Goal: Task Accomplishment & Management: Complete application form

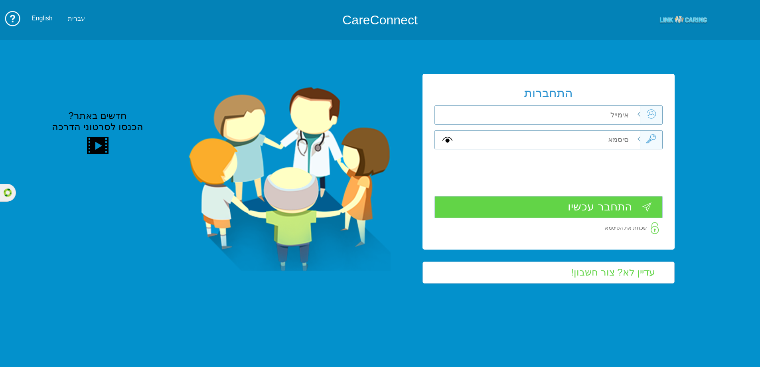
click at [562, 116] on input "text" at bounding box center [550, 115] width 180 height 18
click at [330, 146] on img at bounding box center [289, 179] width 202 height 184
click at [504, 115] on input "text" at bounding box center [550, 115] width 180 height 18
click at [584, 139] on input "text" at bounding box center [550, 139] width 180 height 18
drag, startPoint x: 628, startPoint y: 115, endPoint x: 634, endPoint y: 113, distance: 6.2
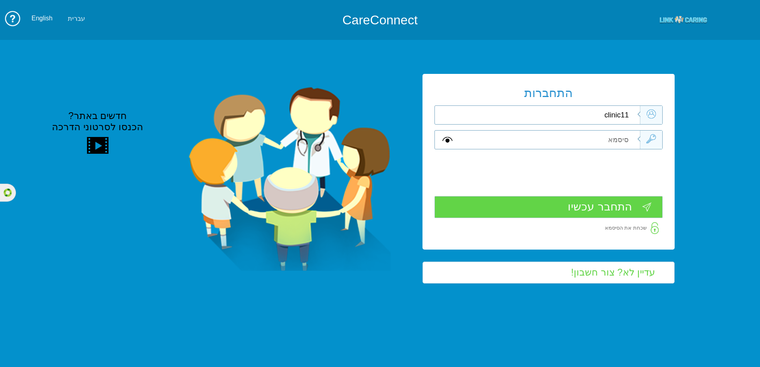
click at [634, 113] on input "clinic11" at bounding box center [550, 115] width 180 height 18
type input "clinic1k"
click at [604, 144] on input "text" at bounding box center [550, 139] width 180 height 18
type input "L"
click at [633, 116] on input "clinic1k" at bounding box center [550, 115] width 180 height 18
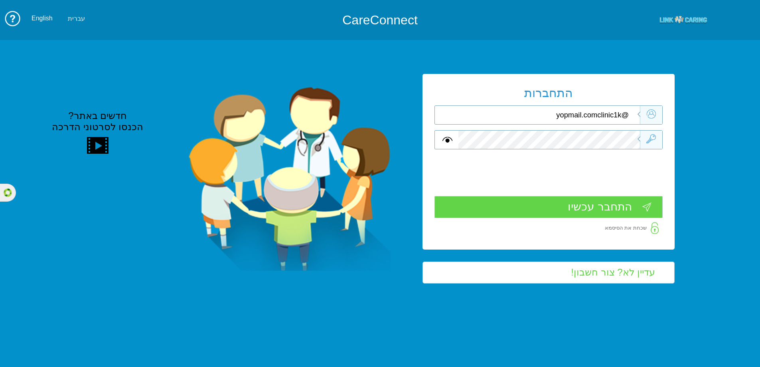
click at [603, 117] on input "@yopmail.comclinic1k" at bounding box center [550, 115] width 180 height 18
type input "clinic1k@yopmail.com"
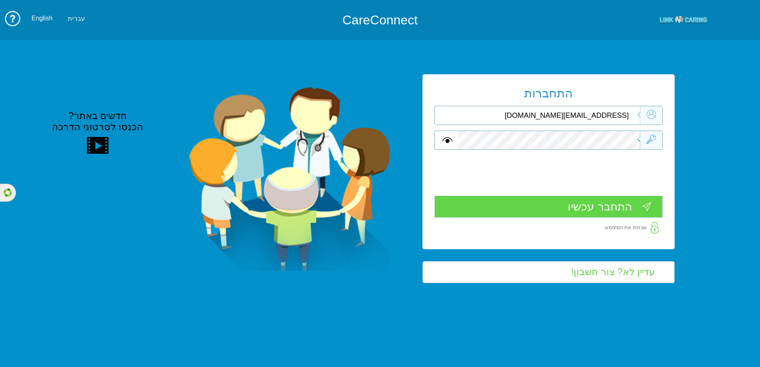
click at [581, 208] on input "התחבר עכשיו" at bounding box center [548, 206] width 228 height 22
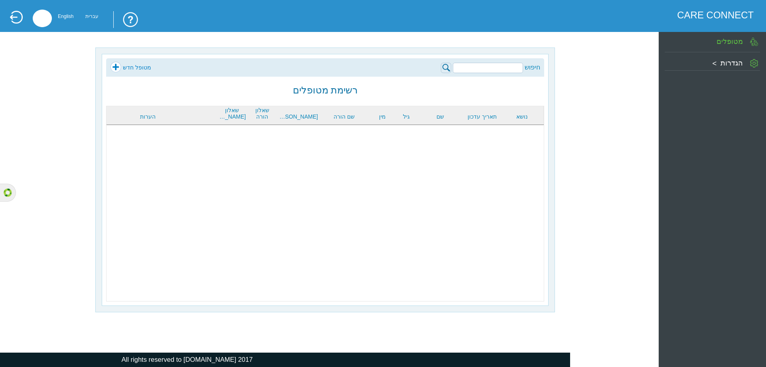
click at [116, 66] on link "מטופל חדש" at bounding box center [130, 67] width 41 height 12
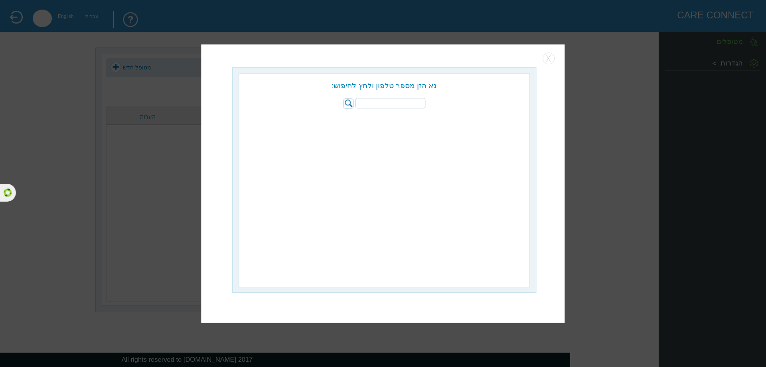
click at [409, 96] on div "נא הזן מספר טלפון ולחץ לחיפוש:" at bounding box center [384, 91] width 290 height 35
click at [404, 104] on input "search" at bounding box center [390, 103] width 70 height 10
type input "0544456767"
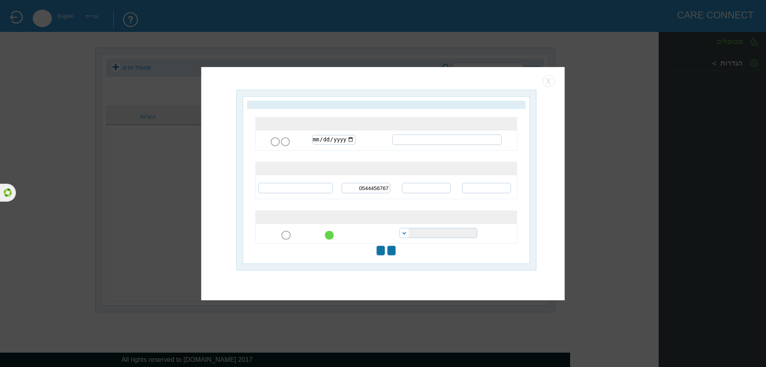
type input "שלח שאלונים להורה"
type input "עבור לעמוד המטופל"
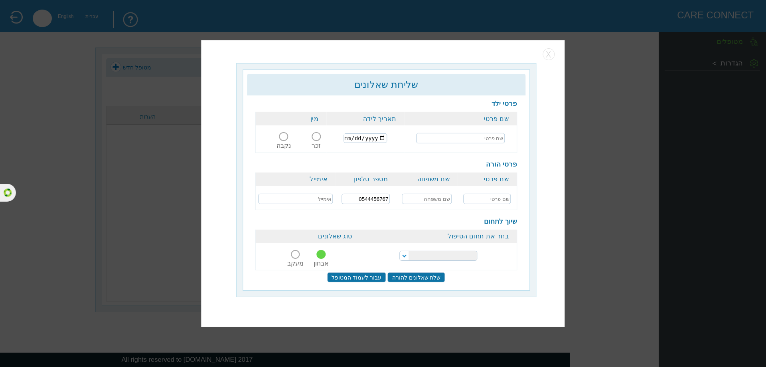
click at [445, 137] on input "text" at bounding box center [460, 138] width 89 height 10
type input "r"
type input "[PERSON_NAME]"
drag, startPoint x: 317, startPoint y: 138, endPoint x: 339, endPoint y: 141, distance: 22.1
click at [317, 138] on span at bounding box center [316, 136] width 9 height 9
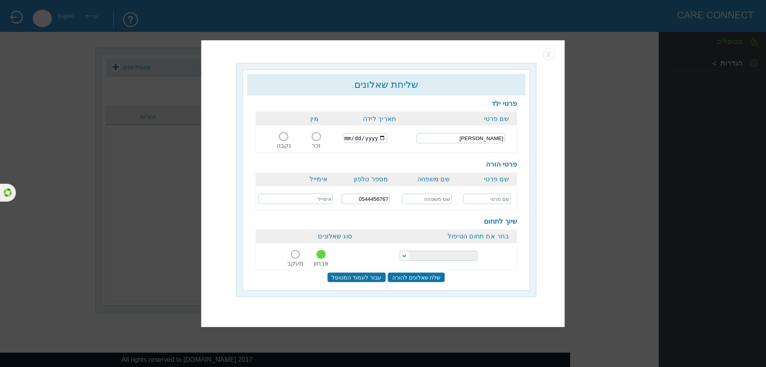
click at [317, 141] on input "זכר" at bounding box center [316, 141] width 15 height 0
click at [346, 137] on input "date" at bounding box center [365, 138] width 43 height 10
type input "2025-03-03"
click at [389, 144] on td "2025-03-03" at bounding box center [365, 138] width 78 height 26
click at [479, 202] on input "text" at bounding box center [486, 199] width 47 height 10
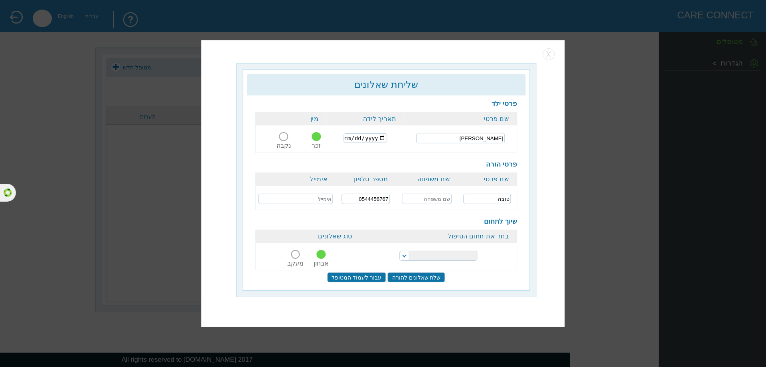
type input "טובה"
click at [440, 195] on input "text" at bounding box center [427, 199] width 50 height 10
type input "כהן"
click at [290, 200] on input "text" at bounding box center [296, 199] width 75 height 10
type input "tova@yopmail.com"
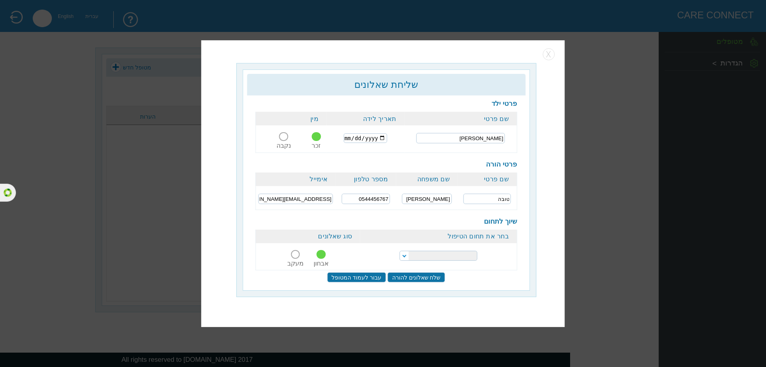
click at [421, 251] on select at bounding box center [438, 256] width 78 height 10
click at [411, 247] on td at bounding box center [438, 256] width 157 height 26
click at [408, 256] on select at bounding box center [438, 256] width 78 height 10
click at [384, 251] on td at bounding box center [438, 256] width 157 height 26
click at [375, 278] on input "עבור לעמוד המטופל" at bounding box center [356, 277] width 59 height 10
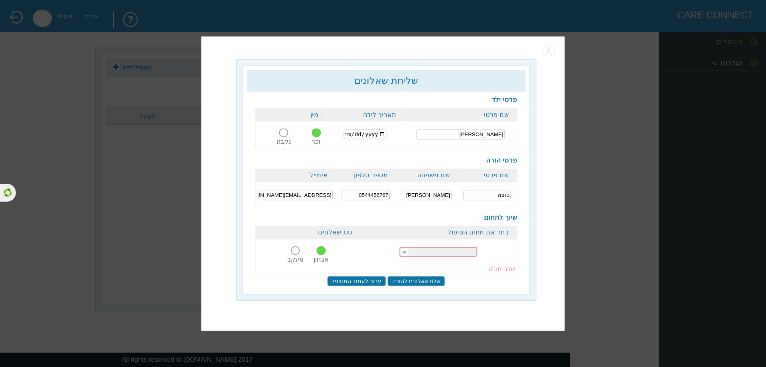
click at [439, 251] on select at bounding box center [438, 252] width 78 height 10
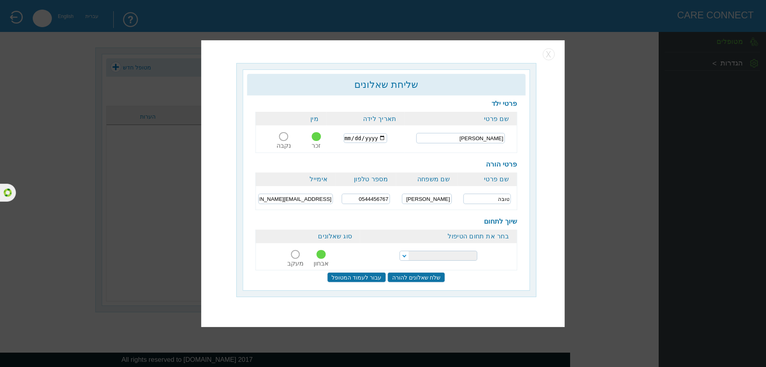
click at [399, 251] on select at bounding box center [438, 256] width 78 height 10
click at [364, 274] on input "עבור לעמוד המטופל" at bounding box center [356, 277] width 59 height 10
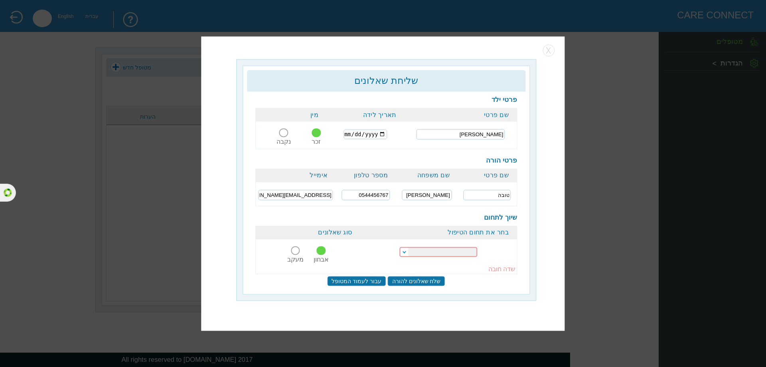
click at [423, 245] on td at bounding box center [438, 252] width 157 height 26
click at [423, 249] on select at bounding box center [438, 252] width 78 height 10
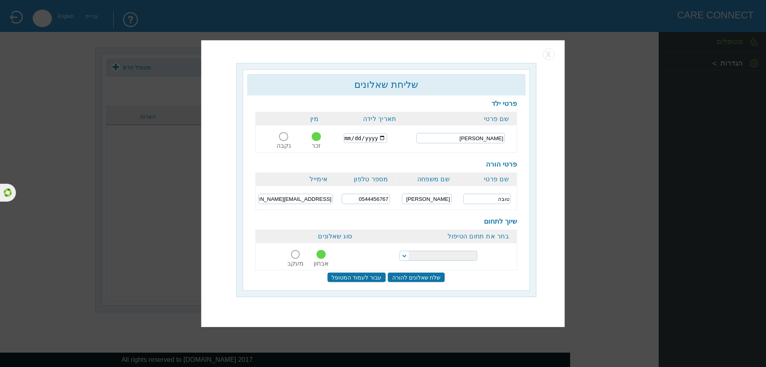
click at [423, 249] on td at bounding box center [438, 256] width 157 height 26
click at [299, 257] on label "מעקב" at bounding box center [295, 260] width 26 height 15
click at [299, 259] on input "מעקב" at bounding box center [296, 259] width 20 height 0
click at [326, 255] on span at bounding box center [321, 253] width 9 height 9
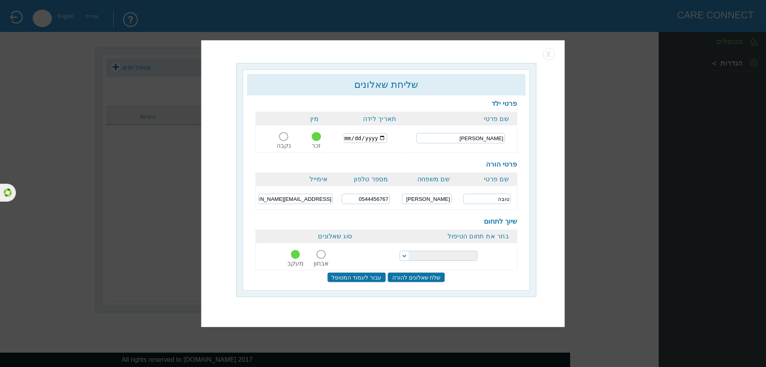
click at [326, 259] on input "אבחון" at bounding box center [322, 259] width 20 height 0
click at [399, 253] on select at bounding box center [438, 256] width 78 height 10
click at [419, 253] on select at bounding box center [438, 256] width 78 height 10
click at [459, 249] on td at bounding box center [438, 256] width 157 height 26
click at [459, 251] on select at bounding box center [438, 256] width 78 height 10
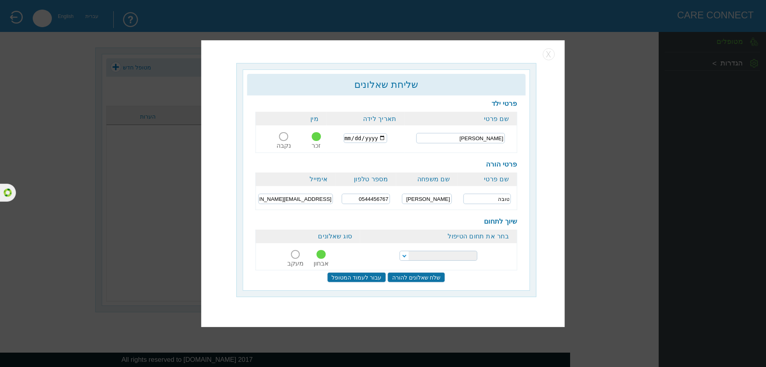
click at [459, 251] on select at bounding box center [438, 256] width 78 height 10
click at [498, 259] on td at bounding box center [438, 256] width 157 height 26
click at [400, 274] on input "שלח שאלונים להורה" at bounding box center [416, 277] width 57 height 10
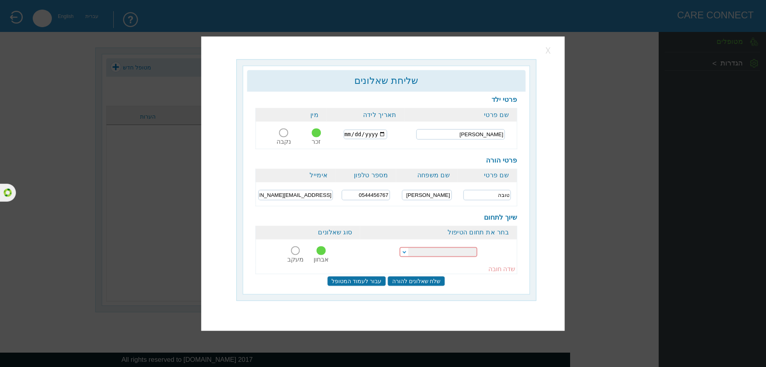
click at [552, 56] on button "button" at bounding box center [549, 50] width 12 height 12
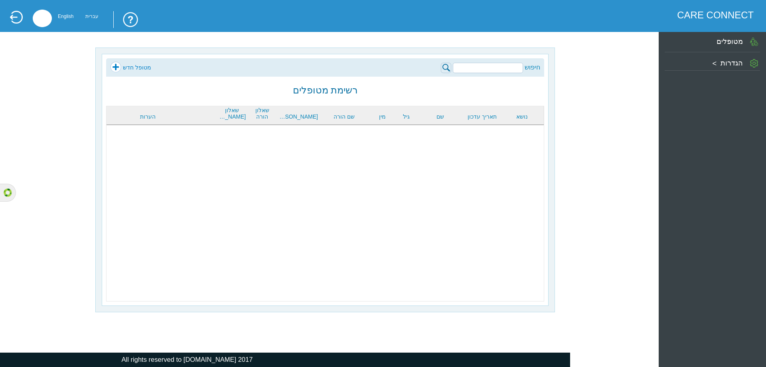
click at [705, 57] on div "הגדרות" at bounding box center [712, 61] width 95 height 14
click at [707, 92] on label "פרופיל קליניקה" at bounding box center [701, 90] width 60 height 8
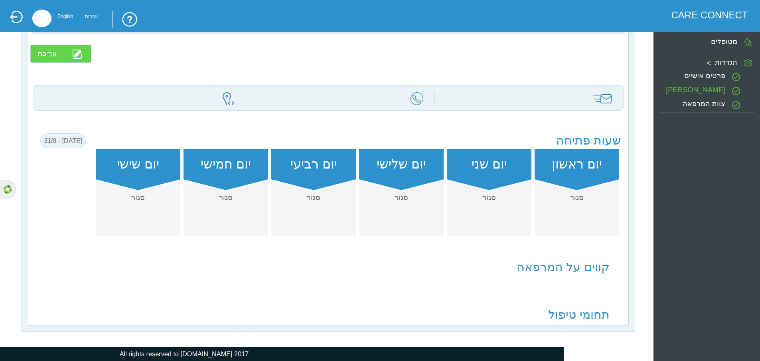
scroll to position [141, 0]
click at [588, 318] on label "תחומי טיפול" at bounding box center [578, 314] width 61 height 14
click at [561, 315] on label "תחומי טיפול" at bounding box center [578, 314] width 61 height 14
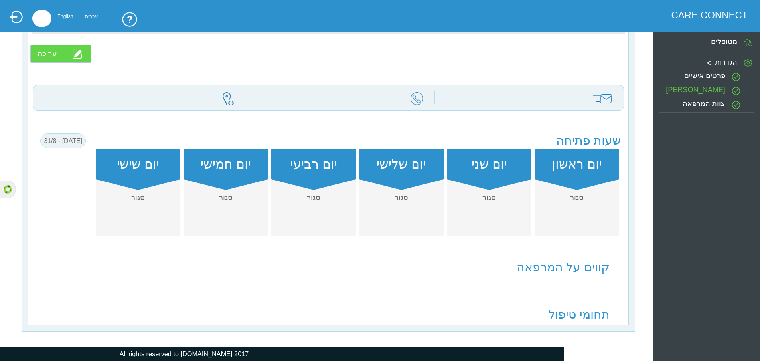
click at [533, 262] on label "קווים על המרפאה" at bounding box center [563, 267] width 93 height 14
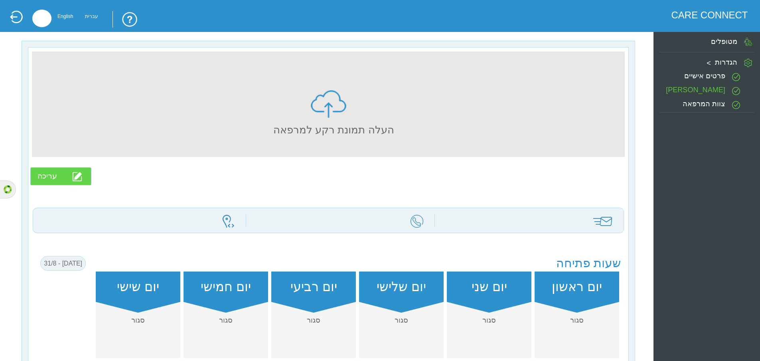
scroll to position [0, 0]
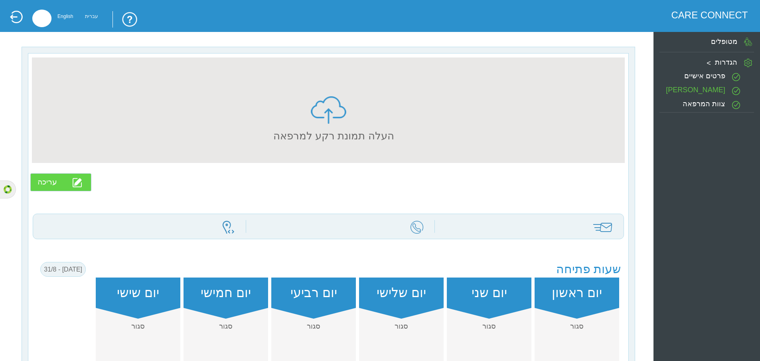
click at [701, 105] on label "צוות המרפאה" at bounding box center [704, 104] width 43 height 8
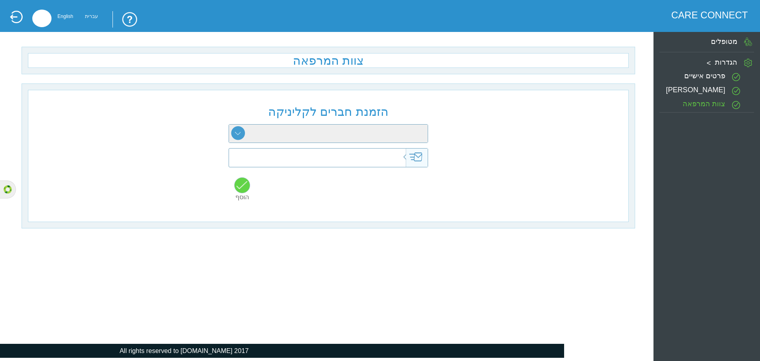
click at [694, 76] on label "פרטים אישיים" at bounding box center [704, 76] width 41 height 8
click at [689, 75] on label "פרטים אישיים" at bounding box center [704, 76] width 41 height 8
click at [709, 78] on label "פרטים אישיים" at bounding box center [704, 76] width 41 height 8
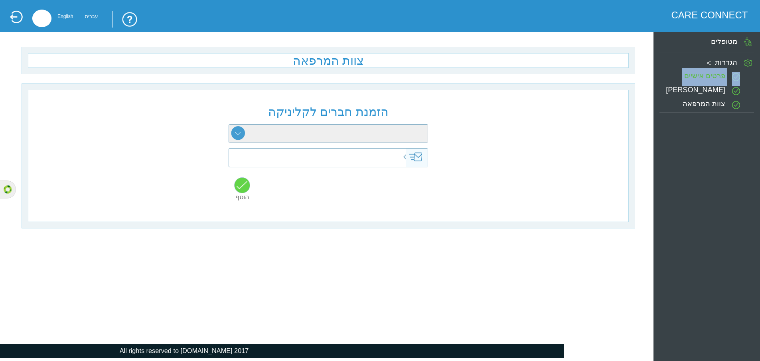
click at [709, 78] on label "פרטים אישיים" at bounding box center [704, 76] width 41 height 8
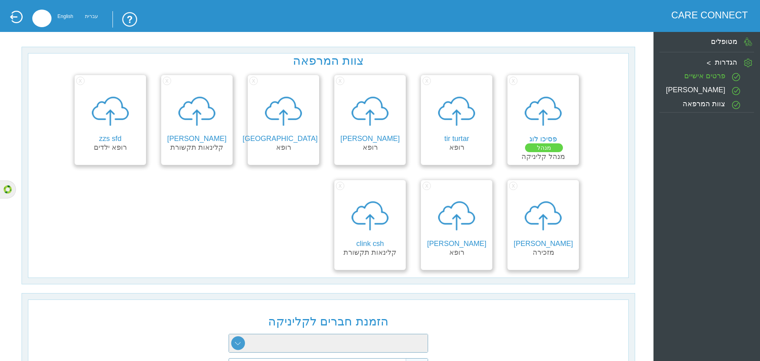
click at [703, 90] on label "[PERSON_NAME]" at bounding box center [695, 90] width 59 height 8
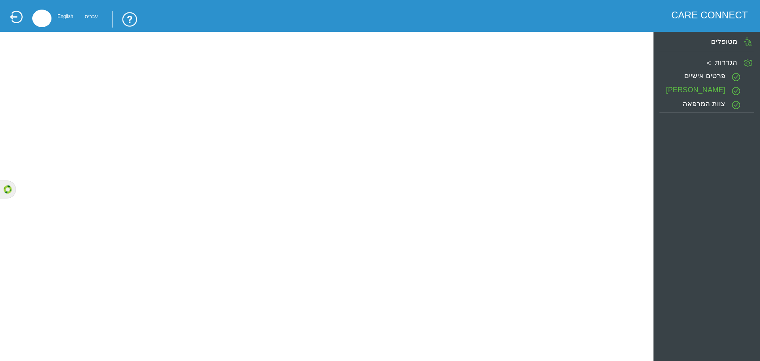
click at [706, 78] on label "פרטים אישיים" at bounding box center [704, 76] width 41 height 8
type input "עריכה"
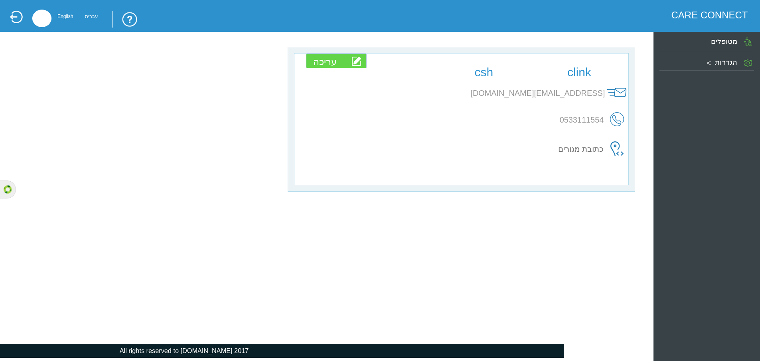
click at [22, 12] on link at bounding box center [16, 17] width 14 height 14
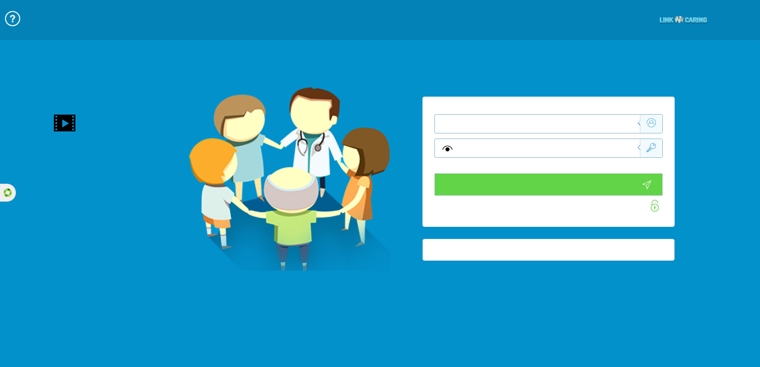
type input "התחבר עכשיו"
type input "עדיין לא? צור חשבון!"
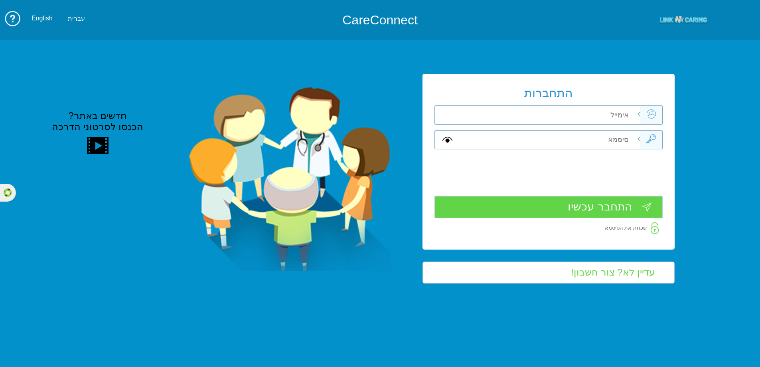
click at [614, 130] on input "text" at bounding box center [550, 139] width 180 height 18
click at [615, 201] on input "התחבר עכשיו" at bounding box center [548, 207] width 228 height 22
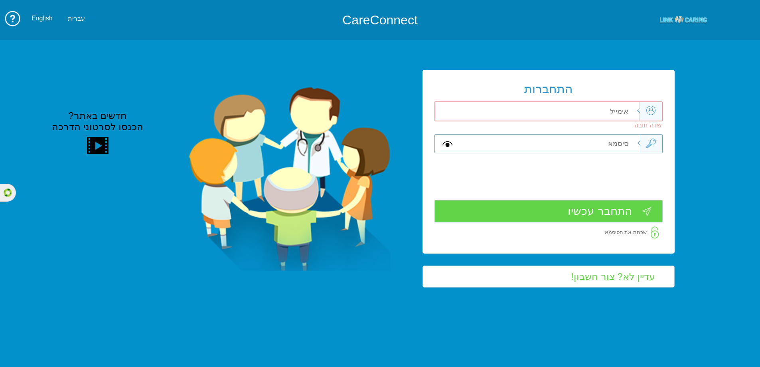
click at [612, 208] on input "התחבר עכשיו" at bounding box center [548, 211] width 228 height 22
click at [608, 210] on input "התחבר עכשיו" at bounding box center [548, 211] width 228 height 22
click at [580, 274] on input "עדיין לא? צור חשבון!" at bounding box center [549, 276] width 252 height 22
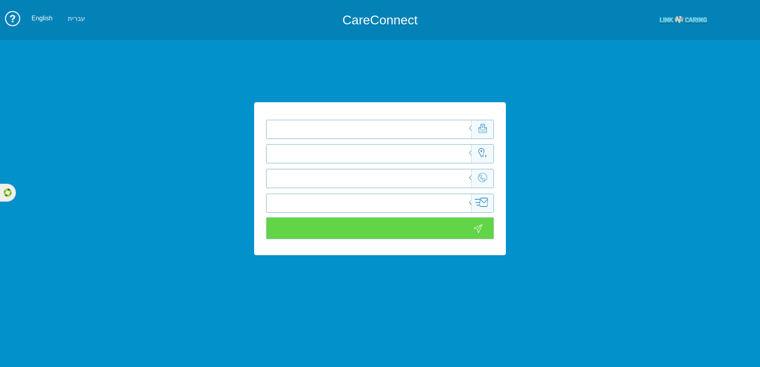
type input "חזור"
type input "הבא"
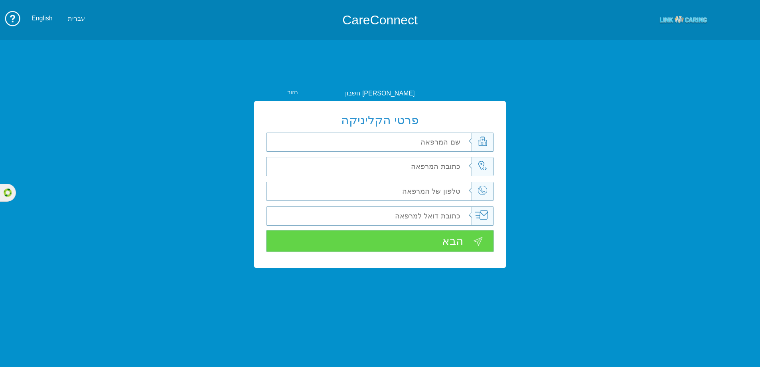
click at [410, 133] on input "text" at bounding box center [381, 142] width 180 height 18
type input "מתוקים"
click at [454, 143] on input "מתוקים" at bounding box center [381, 142] width 180 height 18
click at [446, 172] on input "text" at bounding box center [381, 166] width 180 height 18
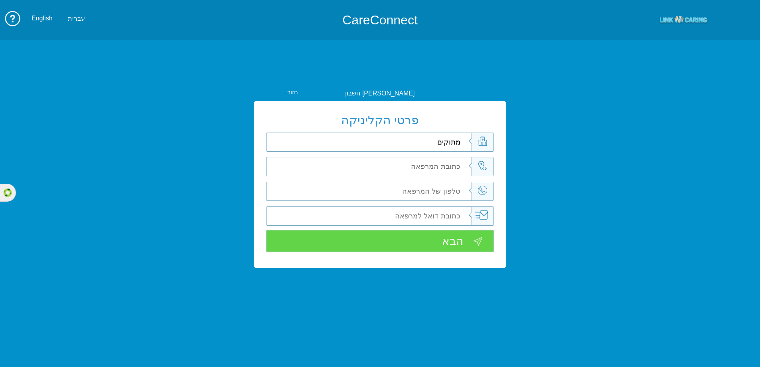
type input "רח המתוקים 15 לוד"
click at [450, 190] on input "tel" at bounding box center [381, 191] width 180 height 18
type input "0587666786"
click at [434, 224] on input "email" at bounding box center [381, 216] width 180 height 18
click at [436, 220] on input "email" at bounding box center [381, 216] width 180 height 18
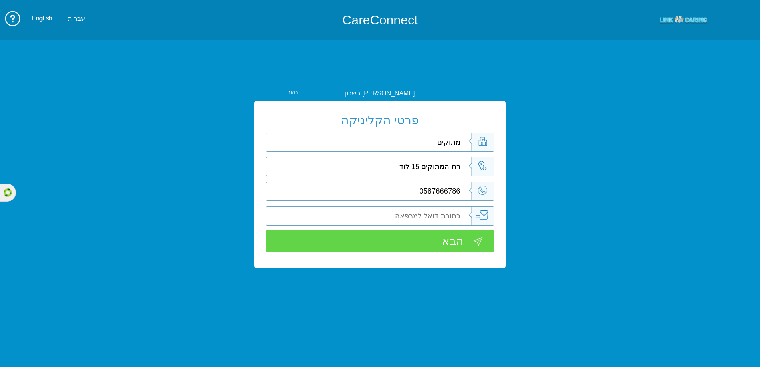
type input "צ"
type input "[EMAIL_ADDRESS][DOMAIN_NAME]"
click at [443, 245] on input "הבא" at bounding box center [380, 241] width 228 height 22
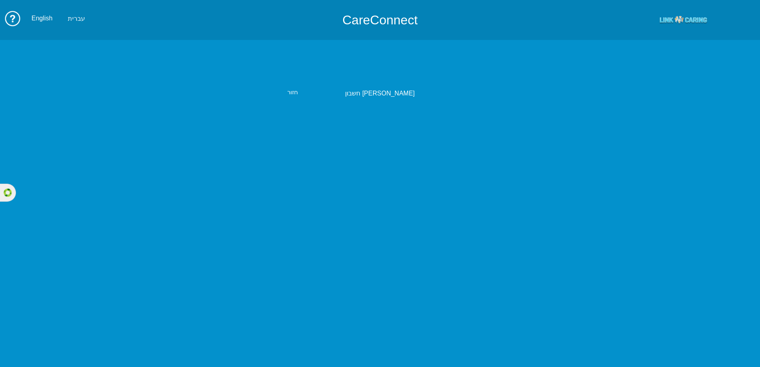
type input "metokim2@yopmail.com"
type input "0587666786"
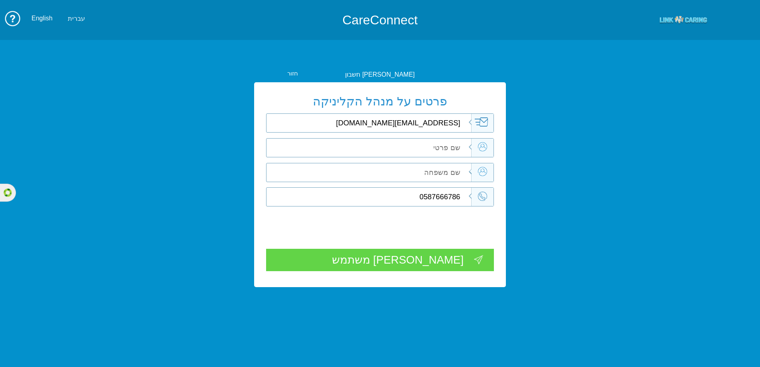
click at [442, 149] on input "text" at bounding box center [381, 147] width 180 height 18
type input "a"
type input "sara"
click at [429, 170] on input "text" at bounding box center [381, 172] width 180 height 18
type input "david"
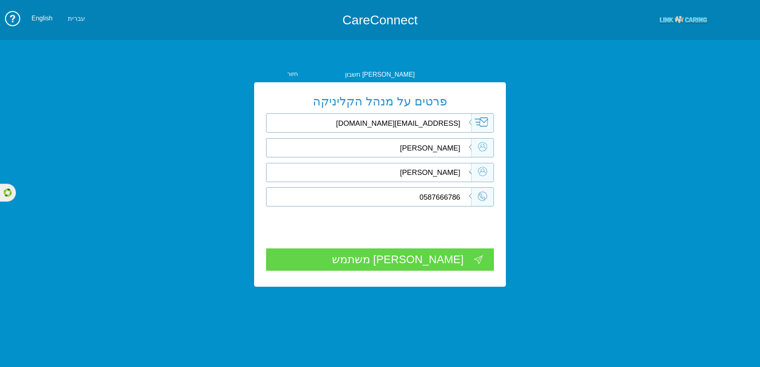
click at [449, 262] on div "צור משתמש" at bounding box center [380, 259] width 228 height 22
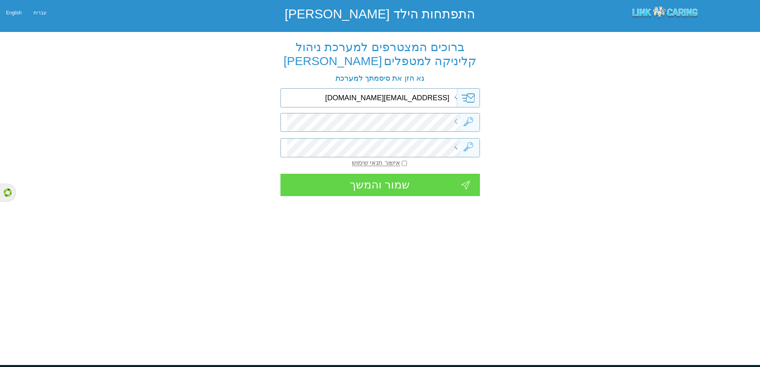
click at [438, 186] on div "שמור והמשך" at bounding box center [379, 185] width 199 height 22
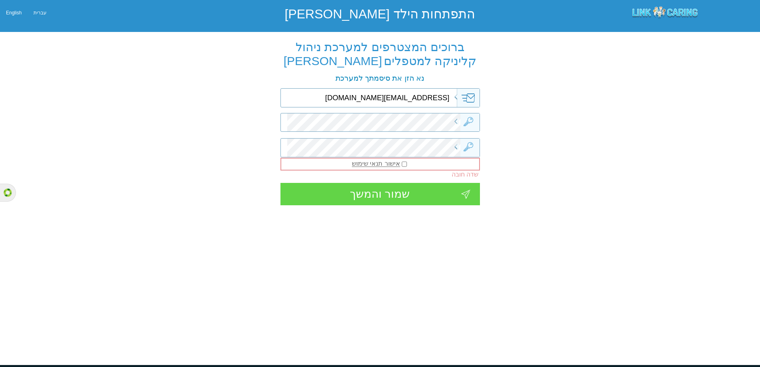
drag, startPoint x: 405, startPoint y: 163, endPoint x: 403, endPoint y: 166, distance: 4.2
click at [405, 163] on input "checkbox" at bounding box center [404, 164] width 5 height 9
checkbox input "true"
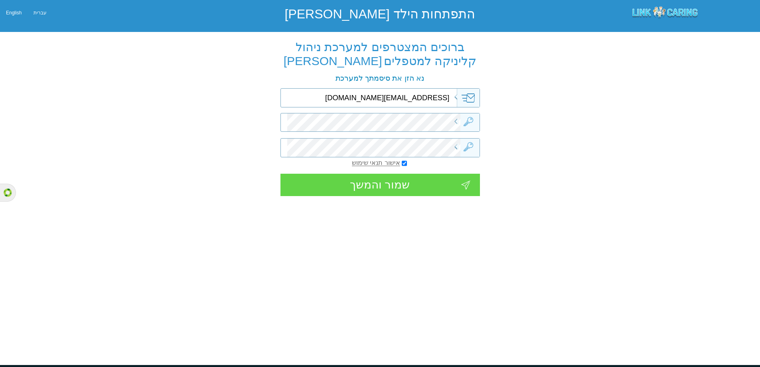
click at [399, 193] on div "שמור והמשך" at bounding box center [379, 185] width 199 height 22
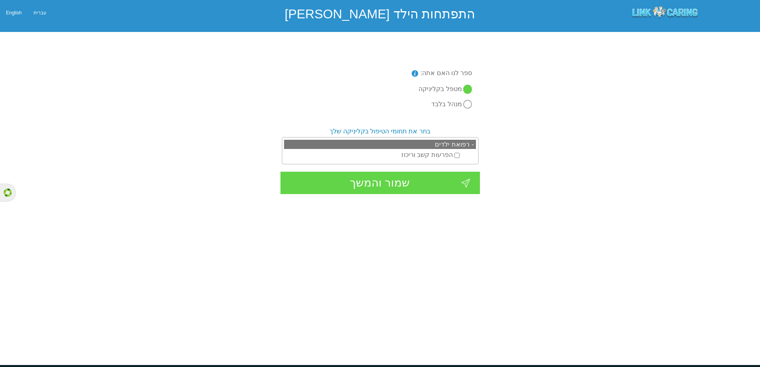
click at [456, 155] on input "הפרעות קשב וריכוז" at bounding box center [456, 155] width 5 height 9
checkbox input "true"
click at [434, 173] on div "שמור והמשך" at bounding box center [379, 183] width 199 height 22
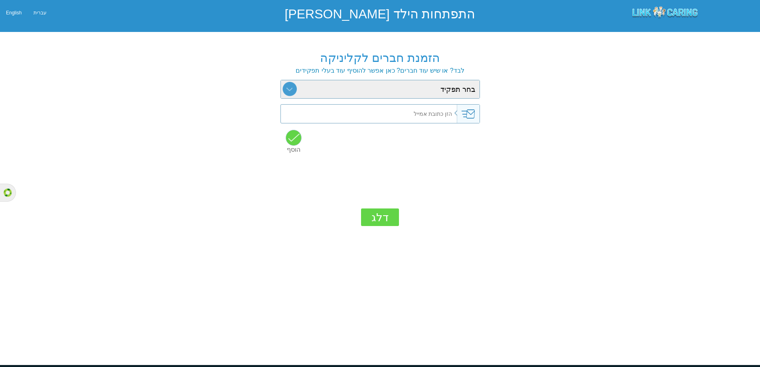
click at [393, 220] on div "דלג" at bounding box center [380, 217] width 38 height 18
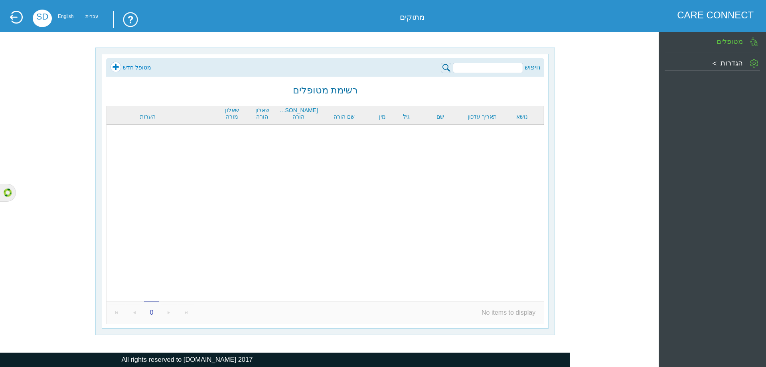
click at [112, 69] on link "מטופל חדש" at bounding box center [130, 67] width 41 height 12
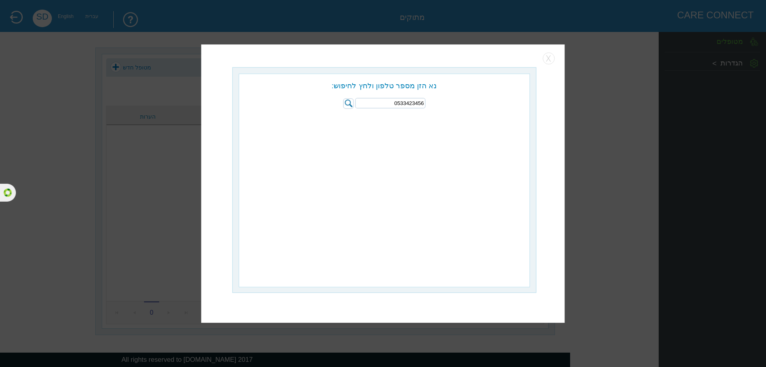
type input "0533423456"
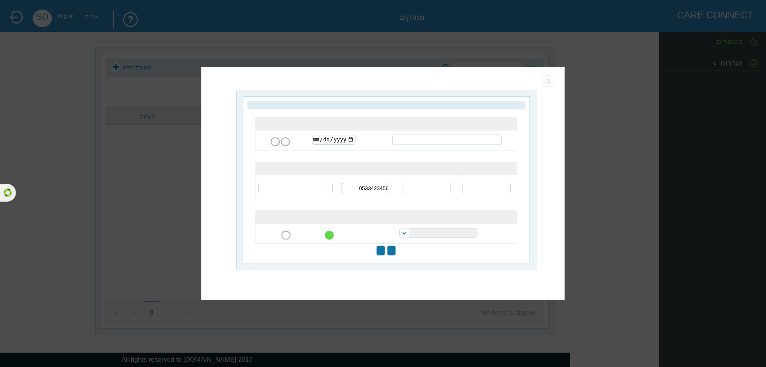
type input "שלח שאלונים להורה"
type input "עבור לעמוד המטופל"
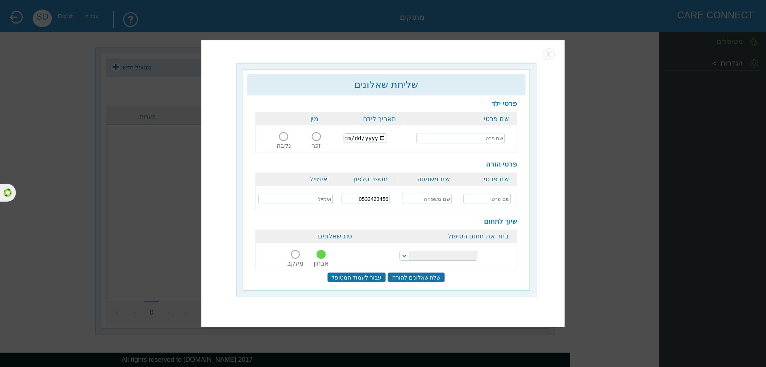
click at [449, 139] on input "text" at bounding box center [460, 138] width 89 height 10
type input "[PERSON_NAME]"
click at [345, 140] on input "date" at bounding box center [365, 138] width 43 height 10
type input "2025-03-03"
click at [277, 136] on div "זכר נקבה" at bounding box center [291, 131] width 70 height 10
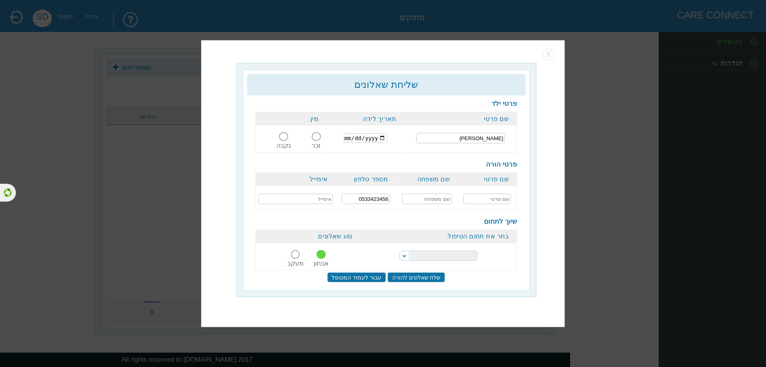
click at [280, 136] on span at bounding box center [283, 136] width 9 height 9
click at [280, 141] on input "נקבה" at bounding box center [283, 141] width 19 height 0
click at [321, 135] on div "זכר נקבה" at bounding box center [291, 131] width 70 height 10
click at [318, 136] on span at bounding box center [316, 136] width 9 height 9
click at [318, 141] on input "זכר" at bounding box center [316, 141] width 15 height 0
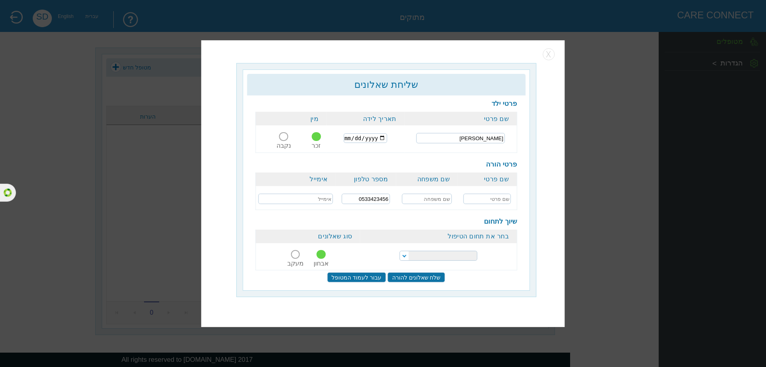
click at [494, 196] on input "text" at bounding box center [486, 199] width 47 height 10
type input "ראדא יהודית"
type input "גוטמן"
type input "rgut416@gmail.com"
drag, startPoint x: 496, startPoint y: 197, endPoint x: 547, endPoint y: 197, distance: 51.5
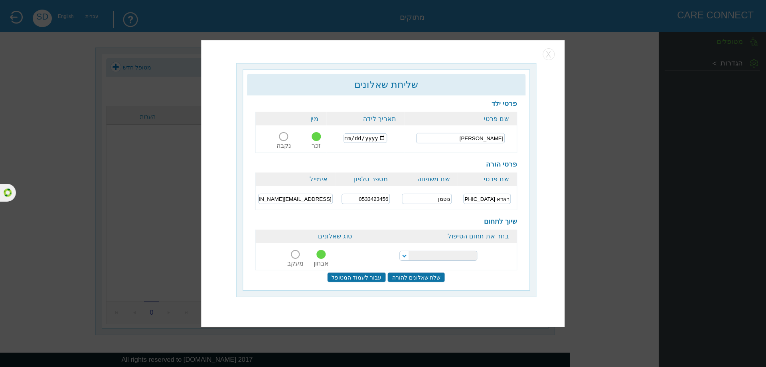
click at [547, 197] on div "שליחת שאלונים כדאי למלא את הפרטים החסרים כדי להשלים את יצירת המטופל. פרטי ילד ש…" at bounding box center [382, 183] width 363 height 286
type input "r"
type input "שושנה"
click at [293, 200] on input "rgut416@gmail.com" at bounding box center [296, 199] width 75 height 10
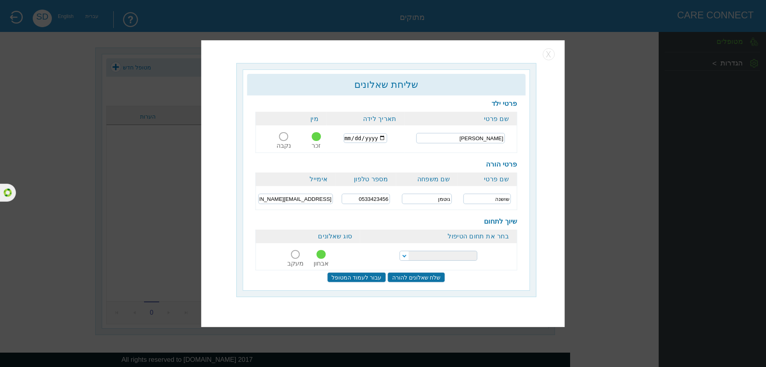
click at [293, 200] on input "rgut416@gmail.com" at bounding box center [296, 199] width 75 height 10
type input "ד"
type input "shoshana@yopmail.com"
click at [361, 276] on input "עבור לעמוד המטופל" at bounding box center [356, 277] width 59 height 10
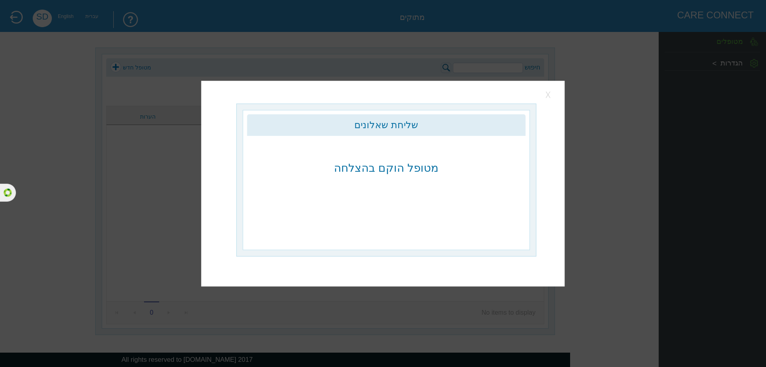
click at [544, 97] on button "button" at bounding box center [549, 95] width 12 height 12
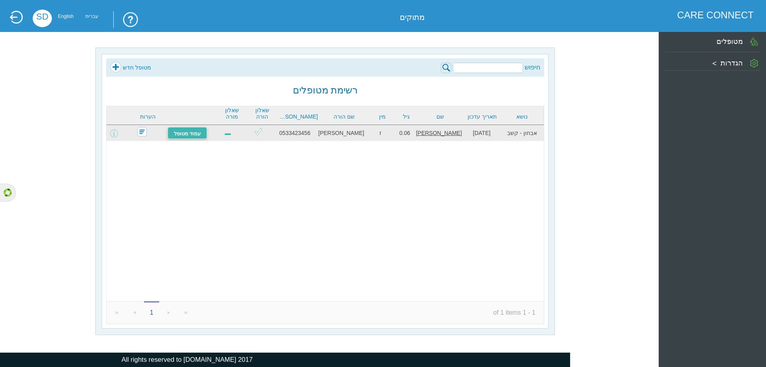
click at [198, 135] on link "עמוד מטופל" at bounding box center [188, 133] width 40 height 12
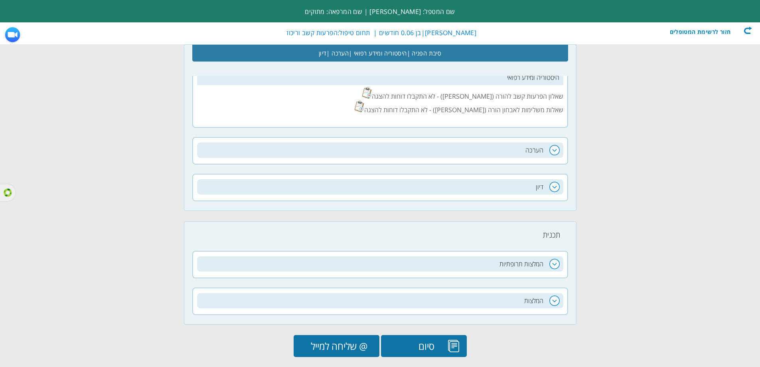
scroll to position [217, 0]
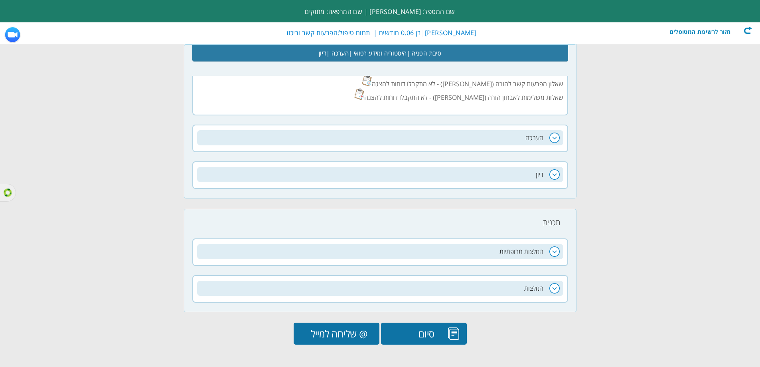
click at [338, 336] on input "@ שליחה למייל" at bounding box center [337, 333] width 86 height 22
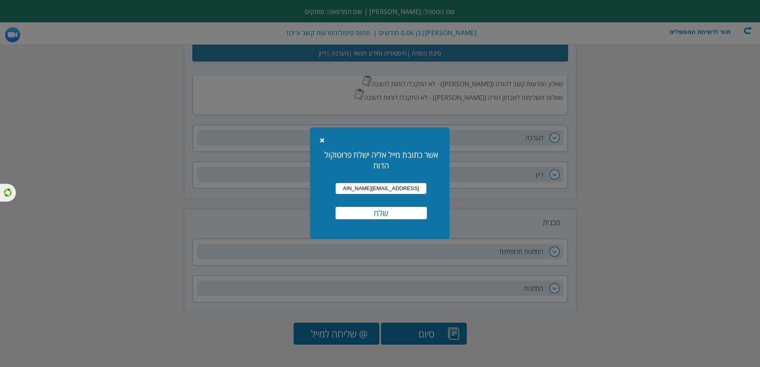
click at [379, 192] on input "[EMAIL_ADDRESS][DOMAIN_NAME]" at bounding box center [381, 188] width 91 height 11
click at [395, 211] on input "שלח" at bounding box center [381, 213] width 91 height 12
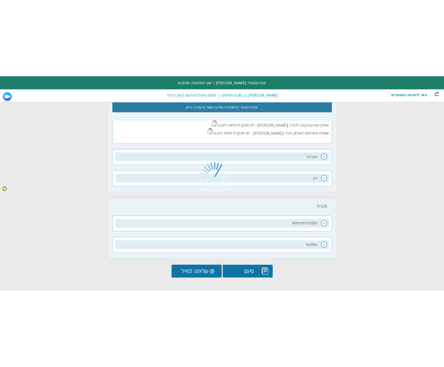
scroll to position [0, 0]
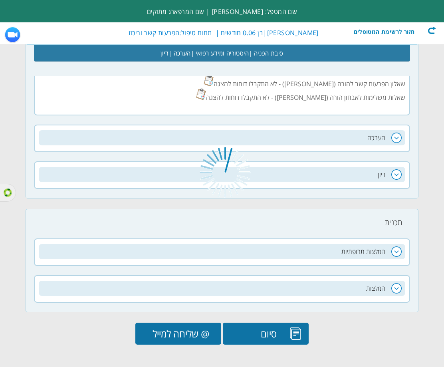
click at [187, 321] on div at bounding box center [222, 183] width 444 height 367
click at [433, 28] on div at bounding box center [222, 183] width 444 height 367
click at [432, 30] on div at bounding box center [222, 183] width 444 height 367
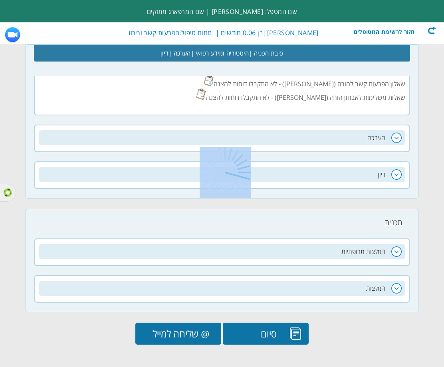
click at [432, 30] on div at bounding box center [222, 183] width 444 height 367
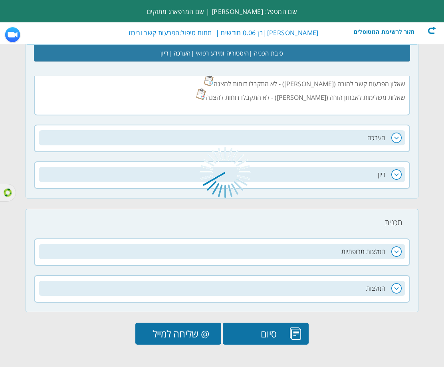
click at [432, 30] on div at bounding box center [222, 183] width 444 height 367
click at [247, 330] on div at bounding box center [222, 183] width 444 height 367
click at [426, 28] on div at bounding box center [222, 183] width 444 height 367
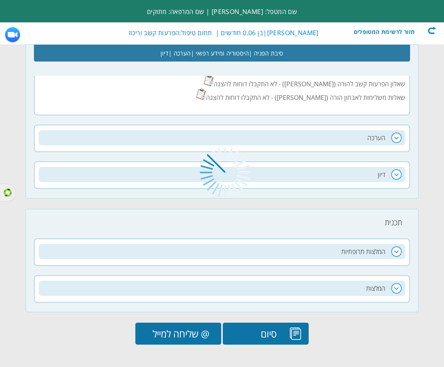
click at [427, 28] on div at bounding box center [222, 183] width 444 height 367
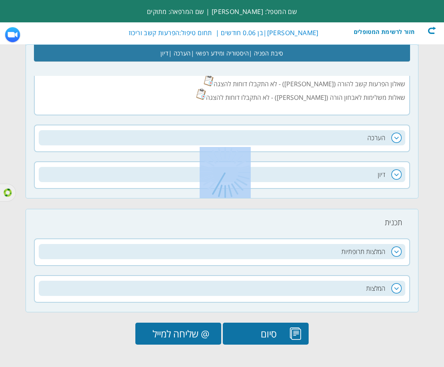
click at [427, 28] on div at bounding box center [222, 183] width 444 height 367
click at [427, 29] on div at bounding box center [222, 183] width 444 height 367
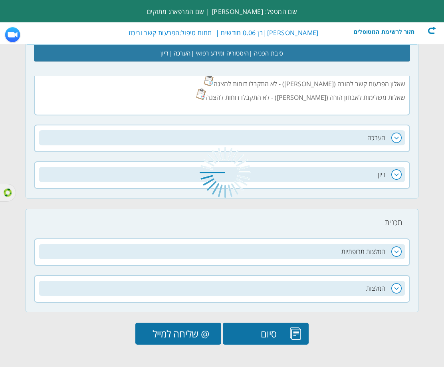
click at [201, 53] on div at bounding box center [222, 183] width 444 height 367
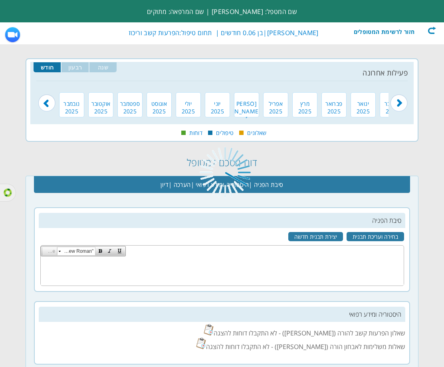
click at [235, 161] on img at bounding box center [224, 172] width 51 height 51
click at [233, 175] on img at bounding box center [224, 172] width 51 height 51
click at [222, 180] on img at bounding box center [224, 172] width 51 height 51
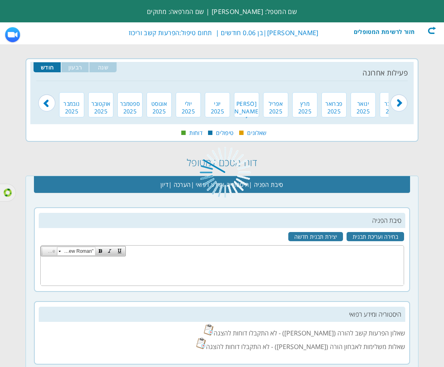
click at [209, 173] on img at bounding box center [224, 172] width 51 height 51
click at [242, 179] on img at bounding box center [224, 172] width 51 height 51
click at [434, 30] on div at bounding box center [222, 183] width 444 height 367
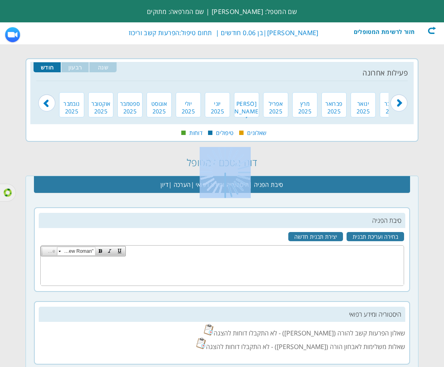
click at [434, 30] on div at bounding box center [222, 183] width 444 height 367
click at [433, 30] on div at bounding box center [222, 183] width 444 height 367
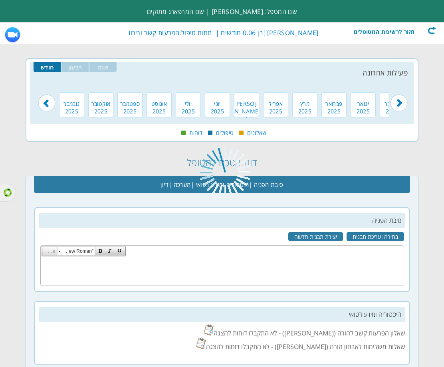
click at [397, 33] on div at bounding box center [222, 183] width 444 height 367
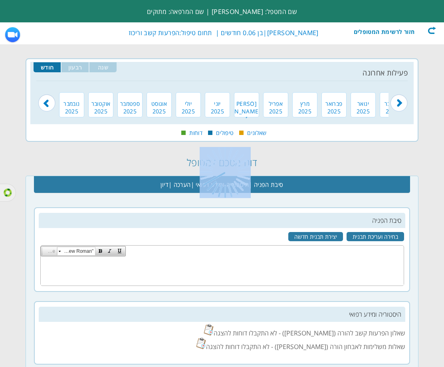
click at [397, 33] on div at bounding box center [222, 183] width 444 height 367
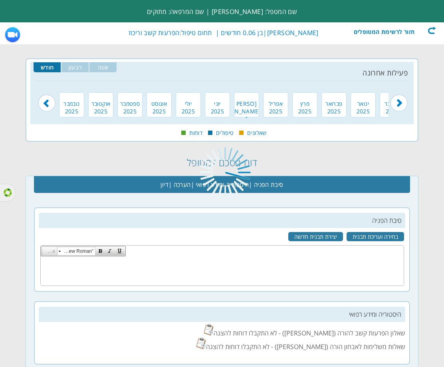
click at [419, 33] on div at bounding box center [222, 183] width 444 height 367
click at [432, 31] on div at bounding box center [222, 183] width 444 height 367
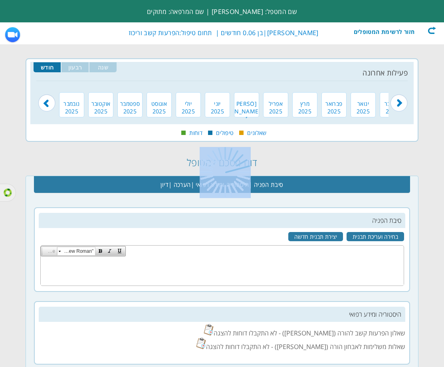
click at [432, 31] on div at bounding box center [222, 183] width 444 height 367
click at [226, 15] on div at bounding box center [222, 183] width 444 height 367
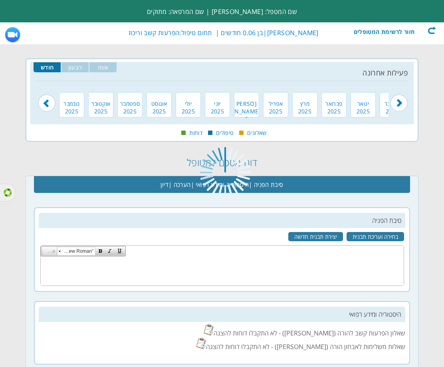
click at [213, 35] on div at bounding box center [222, 183] width 444 height 367
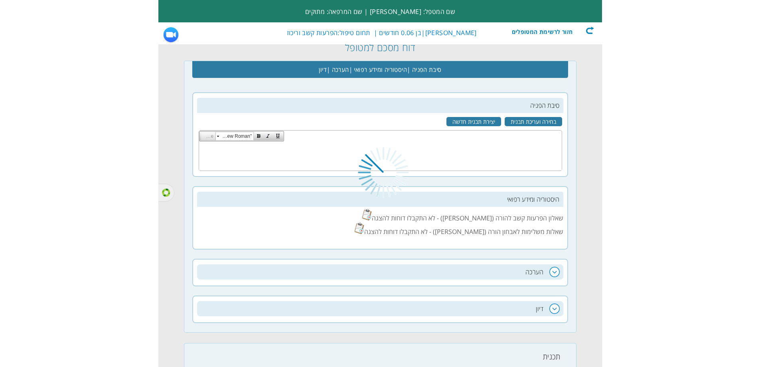
scroll to position [160, 0]
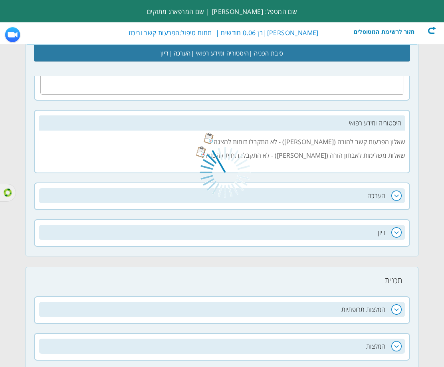
click at [393, 310] on div at bounding box center [222, 183] width 444 height 367
click at [399, 304] on div at bounding box center [222, 183] width 444 height 367
click at [437, 30] on div at bounding box center [222, 183] width 444 height 367
click at [435, 30] on div at bounding box center [222, 183] width 444 height 367
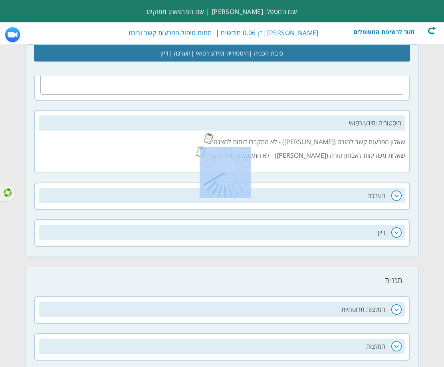
click at [435, 30] on div at bounding box center [222, 183] width 444 height 367
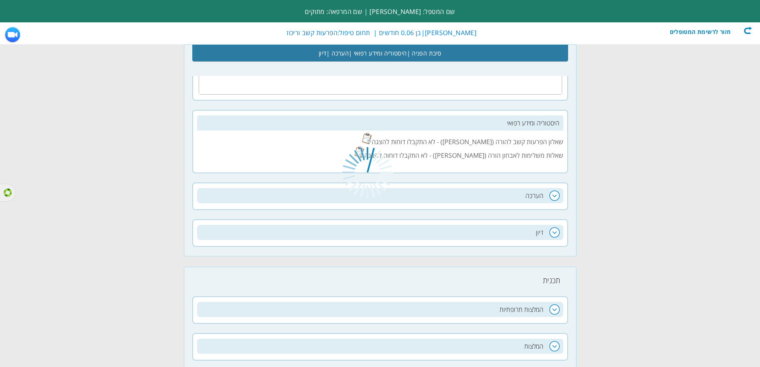
click at [751, 28] on div at bounding box center [380, 183] width 760 height 367
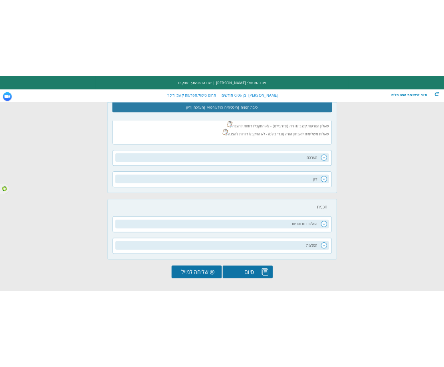
scroll to position [217, 0]
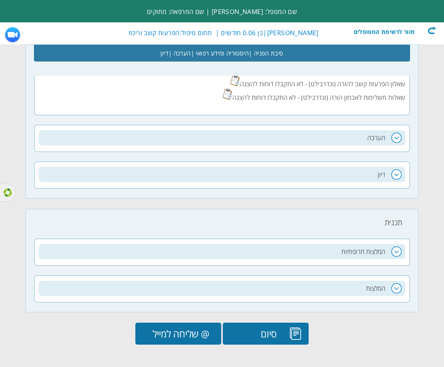
click at [206, 332] on input "@ שליחה למייל" at bounding box center [178, 333] width 86 height 22
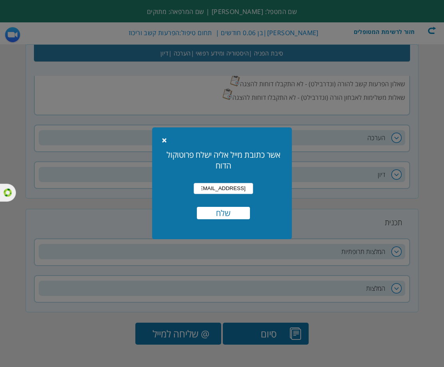
click at [211, 214] on input "שלח" at bounding box center [223, 213] width 53 height 12
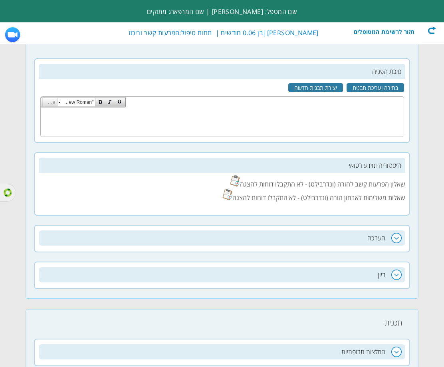
scroll to position [211, 0]
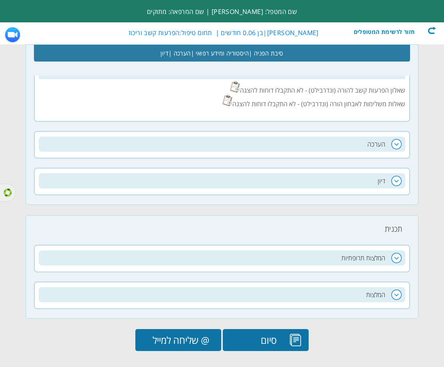
click at [190, 328] on div "סיבת הפניה דיווחים קודמים בחירה ועריכת תבנית יצירת תבנית חדשה RadEditor - HTML …" at bounding box center [222, 163] width 393 height 398
click at [185, 330] on input "@ שליחה למייל" at bounding box center [178, 340] width 86 height 22
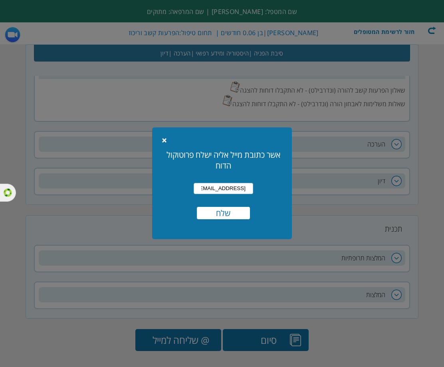
click at [215, 213] on input "שלח" at bounding box center [223, 213] width 53 height 12
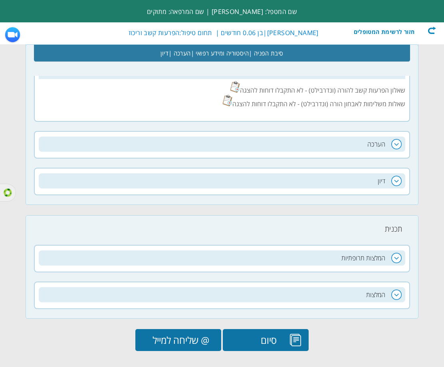
click at [429, 33] on div "חזור לרשימת המטופלים" at bounding box center [390, 30] width 92 height 8
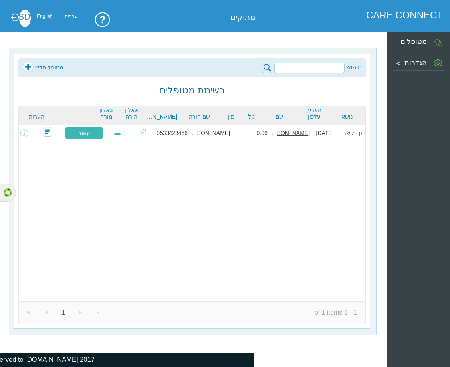
scroll to position [0, -16]
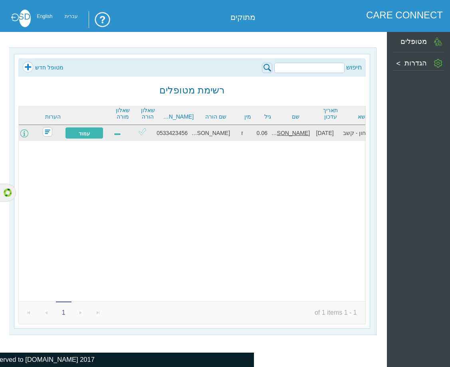
click at [28, 135] on span at bounding box center [24, 133] width 8 height 8
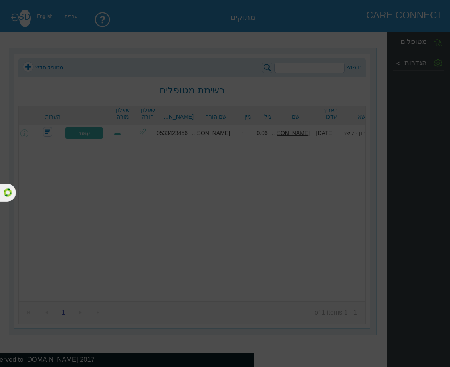
type input "עריכת פרטים"
type input "@ שליחה למייל"
type input "בחר שאלונים לשליחה"
type input "שלח שאלוני מעקב"
type input "הוספת איש צוות חינוכי"
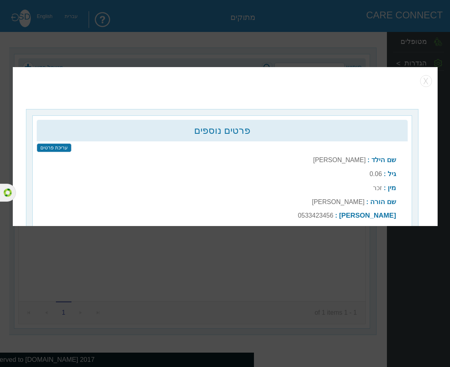
type input "שלח שוב"
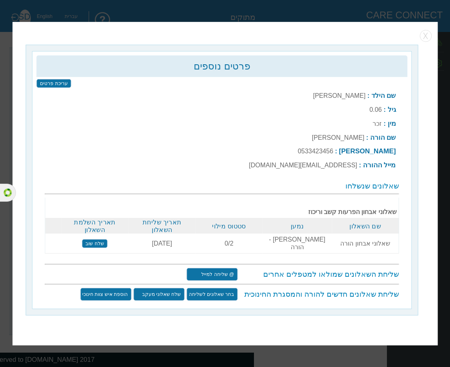
click at [201, 268] on input "@ שליחה למייל" at bounding box center [211, 274] width 51 height 13
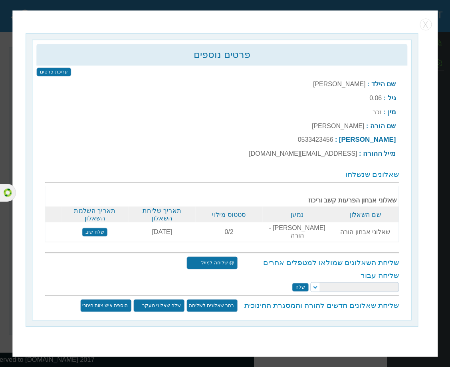
click at [317, 284] on select at bounding box center [354, 287] width 89 height 10
click at [318, 282] on select at bounding box center [354, 287] width 89 height 10
click at [303, 282] on input "שלח" at bounding box center [300, 286] width 17 height 9
click at [311, 284] on select at bounding box center [354, 287] width 89 height 10
click at [315, 271] on h3 "שליחה עבור" at bounding box center [222, 275] width 354 height 9
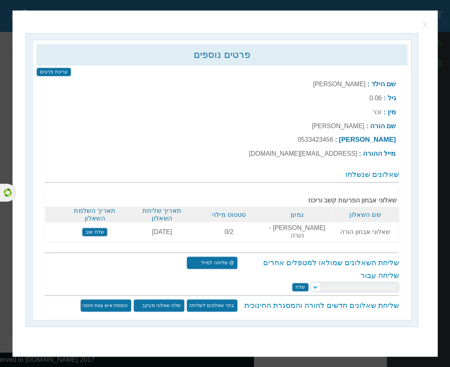
click at [425, 26] on button "button" at bounding box center [426, 24] width 12 height 12
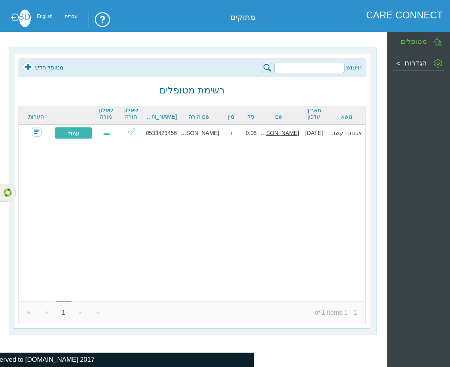
scroll to position [0, -16]
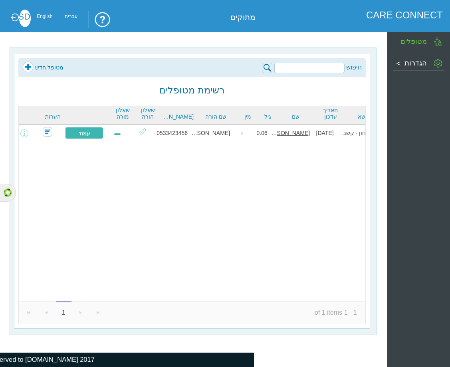
click at [417, 63] on label "הגדרות" at bounding box center [415, 63] width 22 height 8
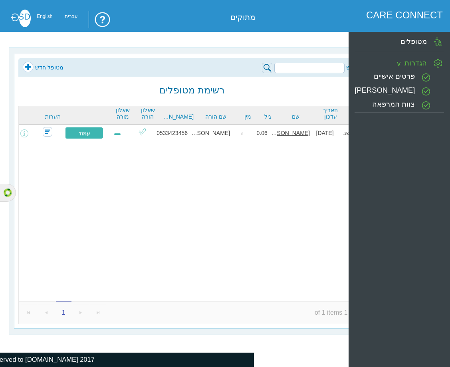
click at [412, 100] on label "צוות המרפאה" at bounding box center [393, 104] width 43 height 8
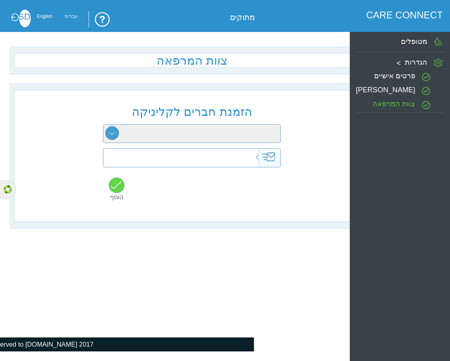
click at [104, 132] on select "רופא מזכירה פסיכולוגיה התפתחותית קלינאות תקשורת ריפוי בעיסוק עבודה סוציאלית פיז…" at bounding box center [191, 133] width 177 height 18
select select "6"
click at [103, 124] on select "רופא מזכירה פסיכולוגיה התפתחותית קלינאות תקשורת ריפוי בעיסוק עבודה סוציאלית פיז…" at bounding box center [191, 133] width 177 height 18
click at [254, 161] on input "text" at bounding box center [178, 157] width 172 height 18
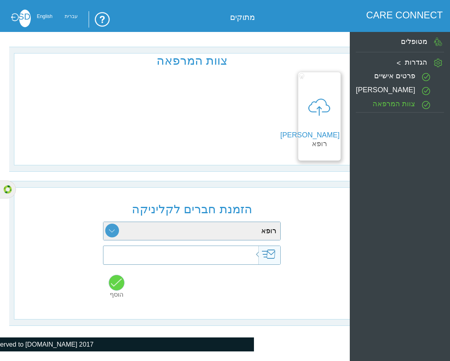
click at [103, 231] on div "הזמנת חברים לקליניקה רופא מזכירה פסיכולוגיה התפתחותית קלינאות תקשורת ריפוי בעיס…" at bounding box center [192, 253] width 356 height 132
click at [106, 233] on select "רופא מזכירה פסיכולוגיה התפתחותית קלינאות תקשורת ריפוי בעיסוק עבודה סוציאלית פיז…" at bounding box center [191, 231] width 177 height 18
drag, startPoint x: 380, startPoint y: 166, endPoint x: 383, endPoint y: 146, distance: 20.5
click at [380, 166] on div "מטופלים פרטים אישיים הגדרות פרטים אישיים פרופיל קליניקה" at bounding box center [400, 197] width 100 height 331
click at [425, 32] on li "מטופלים" at bounding box center [399, 42] width 88 height 20
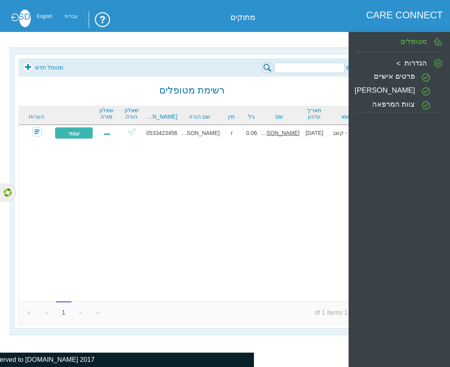
scroll to position [0, -16]
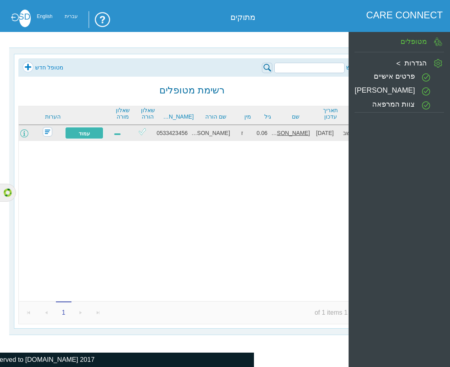
click at [27, 132] on span at bounding box center [24, 133] width 8 height 8
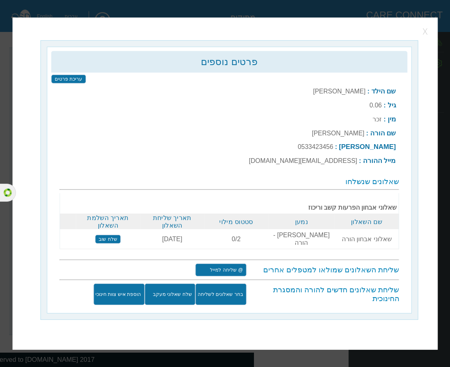
click at [425, 38] on button "button" at bounding box center [426, 32] width 12 height 12
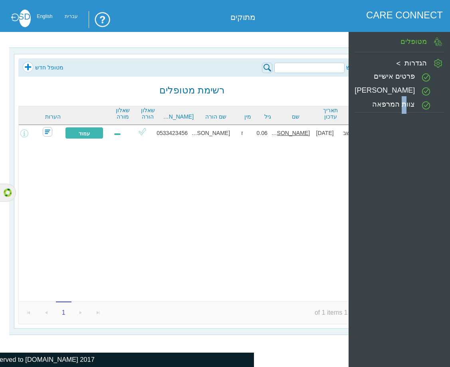
click at [405, 101] on label "צוות המרפאה" at bounding box center [393, 104] width 43 height 8
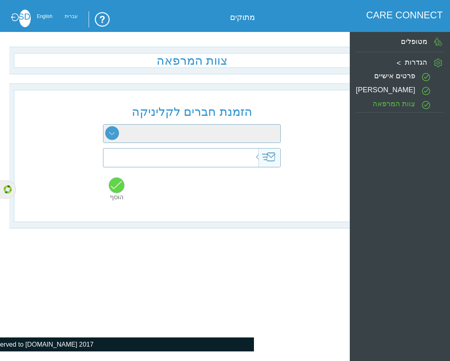
click at [159, 139] on select "רופא מזכירה פסיכולוגיה התפתחותית קלינאות תקשורת ריפוי בעיסוק עבודה סוציאלית פיז…" at bounding box center [191, 133] width 177 height 18
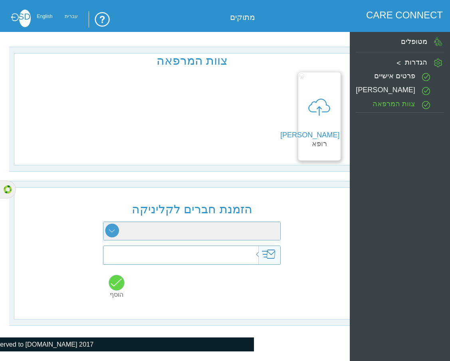
click at [103, 223] on select "רופא מזכירה פסיכולוגיה התפתחותית קלינאות תקשורת ריפוי בעיסוק עבודה סוציאלית פיז…" at bounding box center [191, 231] width 177 height 18
click at [229, 259] on input "text" at bounding box center [178, 255] width 172 height 18
click at [113, 229] on select "רופא מזכירה פסיכולוגיה התפתחותית קלינאות תקשורת ריפוי בעיסוק עבודה סוציאלית פיז…" at bounding box center [191, 231] width 177 height 18
select select "38"
click at [103, 223] on select "רופא מזכירה פסיכולוגיה התפתחותית קלינאות תקשורת ריפוי בעיסוק עבודה סוציאלית פיז…" at bounding box center [191, 231] width 177 height 18
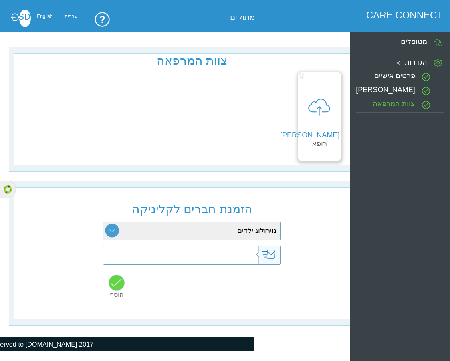
click at [182, 259] on input "text" at bounding box center [178, 255] width 172 height 18
type input "doctor@yopmail.com"
click at [119, 289] on input "button" at bounding box center [117, 282] width 16 height 16
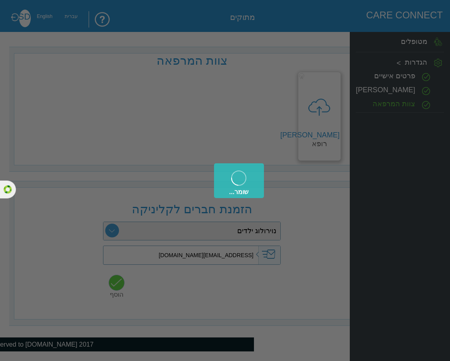
type input "doctor@yopmail.com"
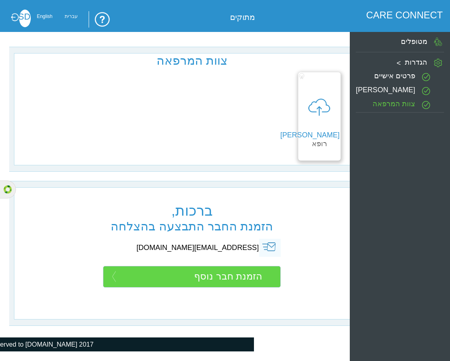
click at [426, 36] on div "מטופלים" at bounding box center [399, 42] width 88 height 16
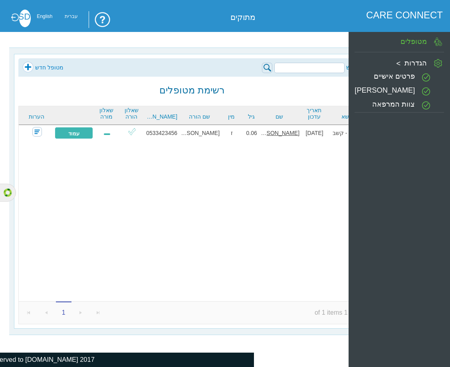
click at [24, 67] on link "מטופל חדש" at bounding box center [42, 67] width 41 height 12
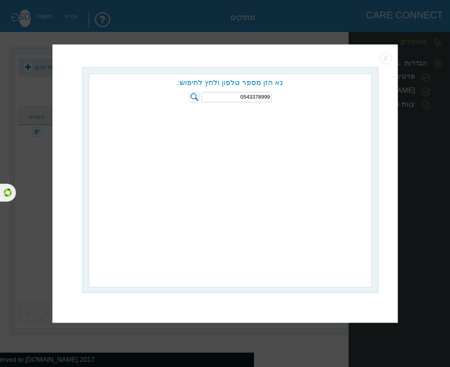
type input "0543378999"
drag, startPoint x: 193, startPoint y: 92, endPoint x: 192, endPoint y: 98, distance: 6.5
click at [193, 92] on img at bounding box center [194, 97] width 10 height 10
select select "2"
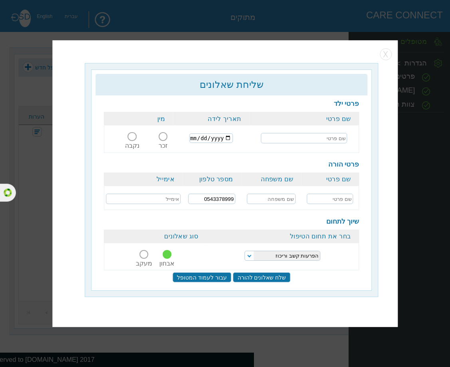
click at [298, 148] on td at bounding box center [304, 138] width 110 height 26
click at [302, 139] on input "text" at bounding box center [304, 138] width 87 height 10
type input "[PERSON_NAME]"
click at [196, 138] on input "date" at bounding box center [210, 138] width 43 height 10
click at [191, 141] on input "date" at bounding box center [210, 138] width 43 height 10
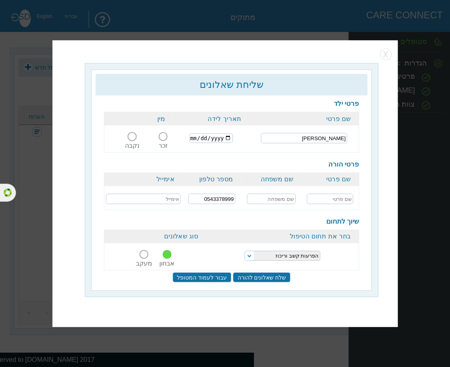
type input "2025-02-03"
click at [161, 138] on span at bounding box center [162, 136] width 9 height 9
click at [161, 141] on input "זכר" at bounding box center [163, 141] width 15 height 0
click at [342, 198] on input "text" at bounding box center [329, 199] width 46 height 10
type input "r"
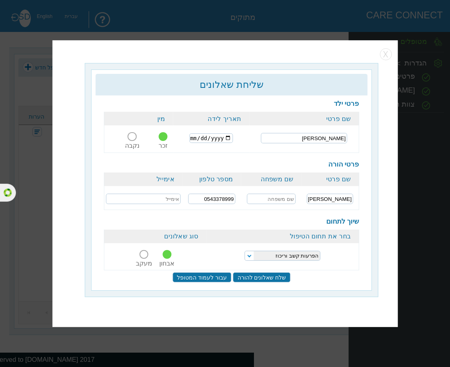
type input "רחל"
click at [291, 202] on input "text" at bounding box center [271, 199] width 49 height 10
type input "נחמני"
click at [161, 202] on input "text" at bounding box center [143, 199] width 75 height 10
type input "rachelnn@yopmail.com"
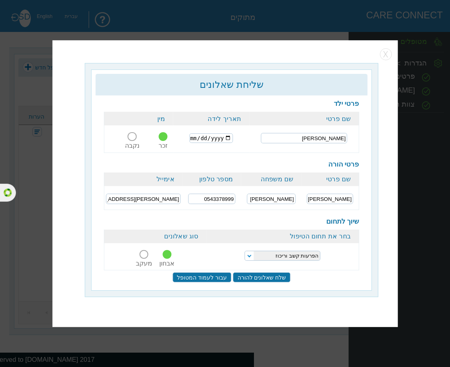
click at [211, 275] on input "עבור לעמוד המטופל" at bounding box center [201, 277] width 59 height 10
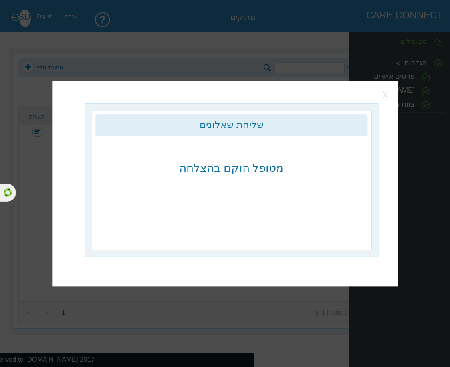
click at [385, 99] on button "button" at bounding box center [386, 95] width 12 height 12
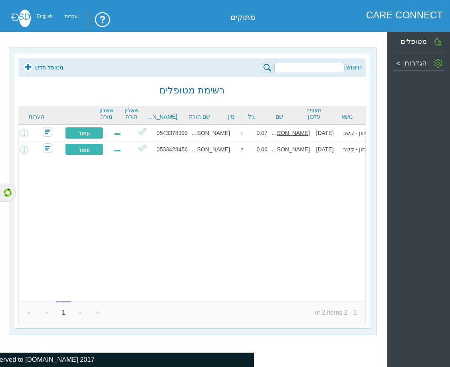
scroll to position [0, -16]
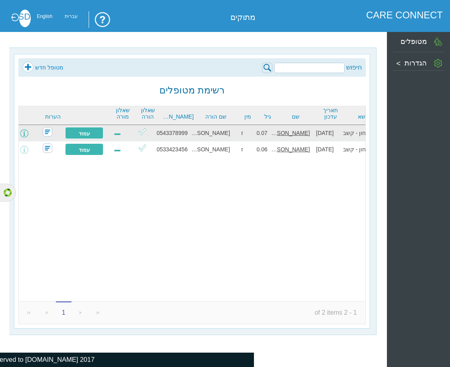
click at [27, 134] on span at bounding box center [24, 133] width 8 height 8
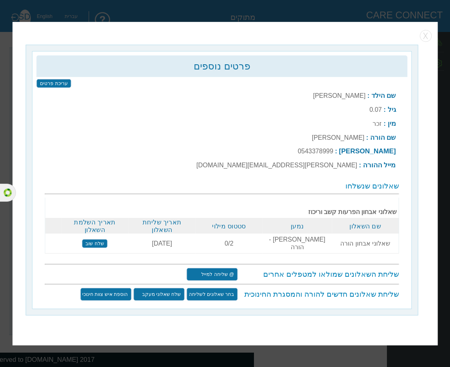
click at [194, 268] on input "@ שליחה למייל" at bounding box center [211, 274] width 51 height 13
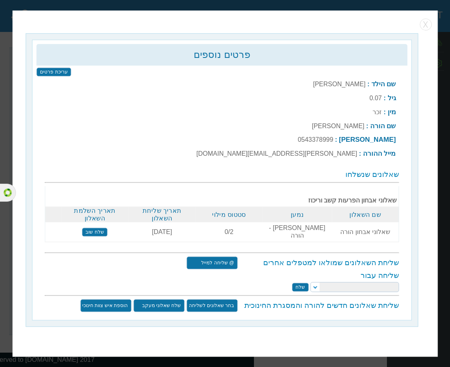
click at [300, 284] on input "שלח" at bounding box center [300, 286] width 17 height 9
click at [312, 282] on select at bounding box center [354, 287] width 89 height 10
click at [319, 271] on h3 "שליחה עבור" at bounding box center [222, 275] width 354 height 9
click at [317, 284] on select "[PERSON_NAME]" at bounding box center [354, 287] width 89 height 10
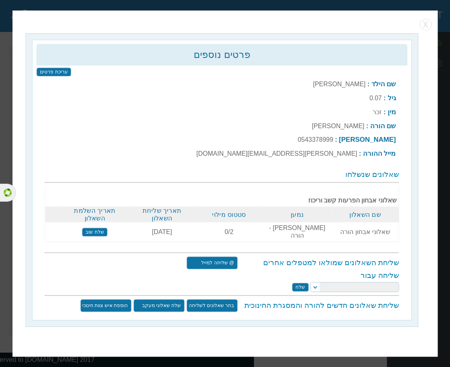
click at [318, 282] on select "[PERSON_NAME]" at bounding box center [354, 287] width 89 height 10
click at [302, 285] on input "שלח" at bounding box center [300, 286] width 17 height 9
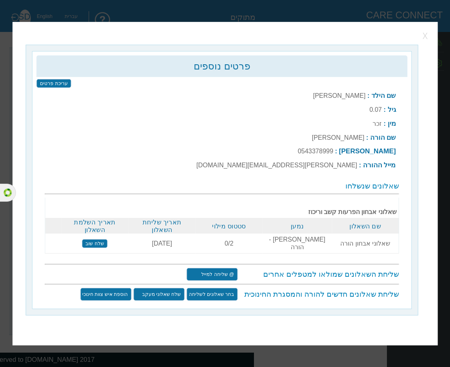
click at [423, 42] on button "button" at bounding box center [426, 36] width 12 height 12
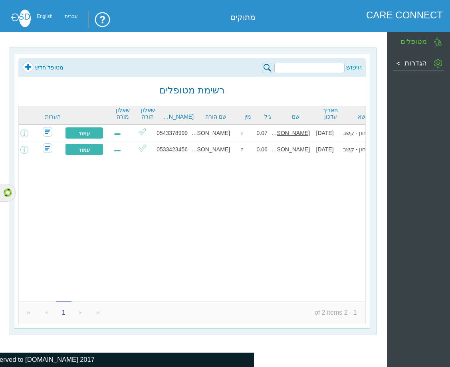
click at [419, 63] on label "הגדרות" at bounding box center [415, 63] width 22 height 8
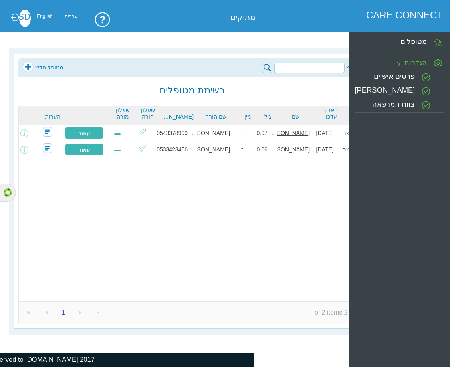
click at [407, 104] on label "צוות המרפאה" at bounding box center [393, 104] width 43 height 8
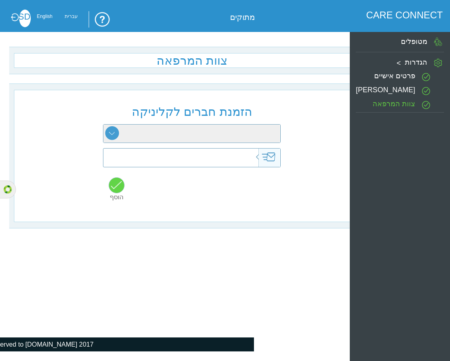
click at [375, 75] on label "פרטים אישיים" at bounding box center [394, 76] width 41 height 8
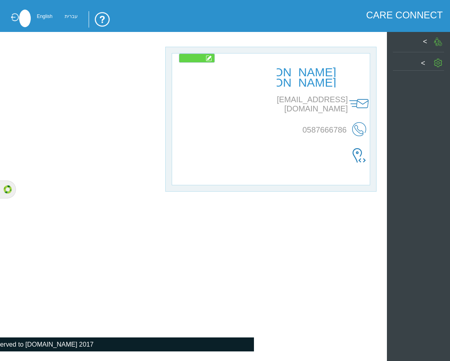
type input "עריכה"
click at [309, 102] on label "[EMAIL_ADDRESS][DOMAIN_NAME]" at bounding box center [311, 104] width 71 height 18
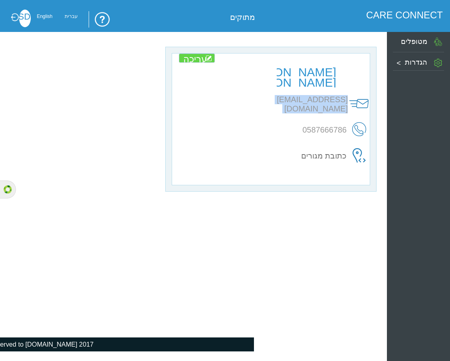
click at [309, 102] on label "[EMAIL_ADDRESS][DOMAIN_NAME]" at bounding box center [311, 104] width 71 height 18
copy tbody "[EMAIL_ADDRESS][DOMAIN_NAME]"
click at [417, 45] on label "מטופלים" at bounding box center [414, 42] width 26 height 8
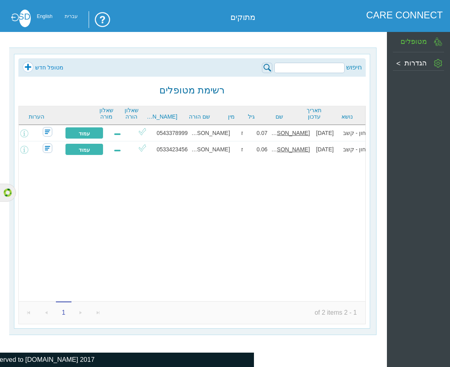
scroll to position [0, -16]
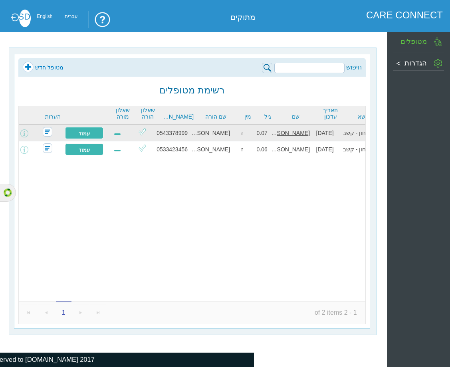
click at [70, 133] on td "עמוד מטופל" at bounding box center [84, 133] width 40 height 16
click at [78, 133] on link "עמוד מטופל" at bounding box center [84, 133] width 38 height 12
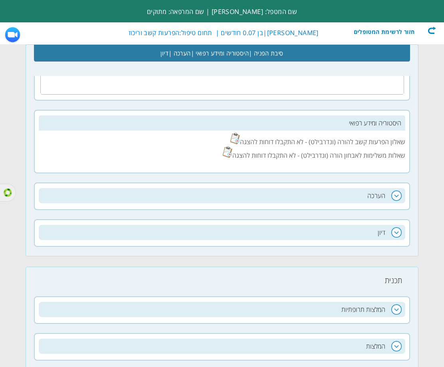
scroll to position [217, 0]
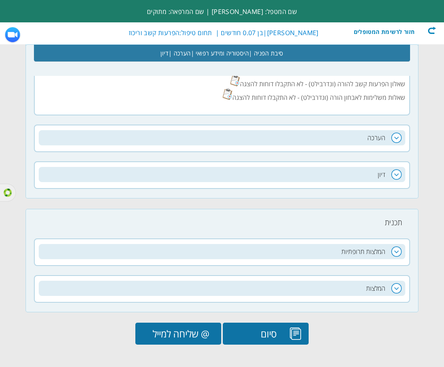
click at [209, 337] on input "@ שליחה למייל" at bounding box center [178, 333] width 86 height 22
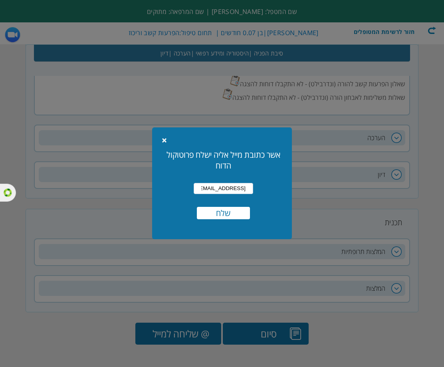
click at [226, 213] on input "שלח" at bounding box center [223, 213] width 53 height 12
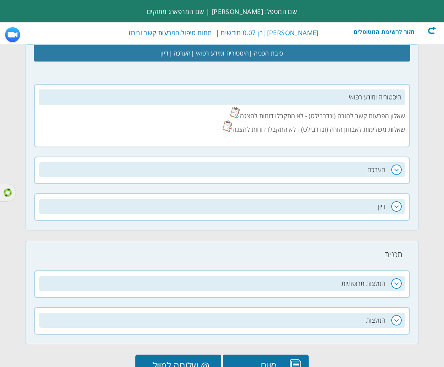
scroll to position [171, 0]
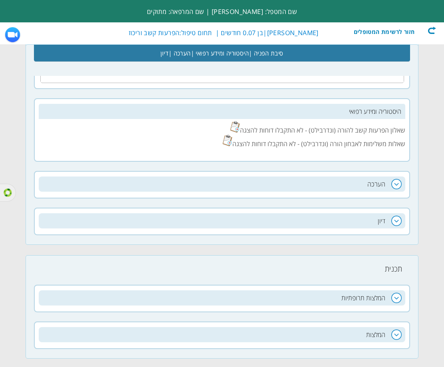
click at [429, 29] on div "חזור לרשימת המטופלים" at bounding box center [390, 30] width 92 height 8
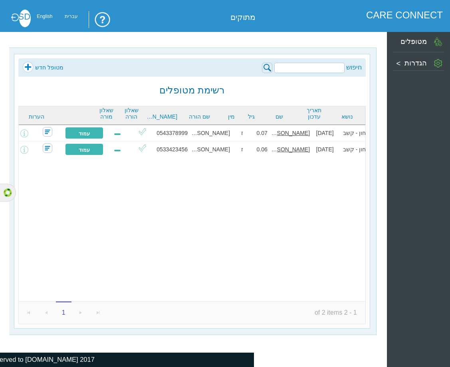
scroll to position [0, -16]
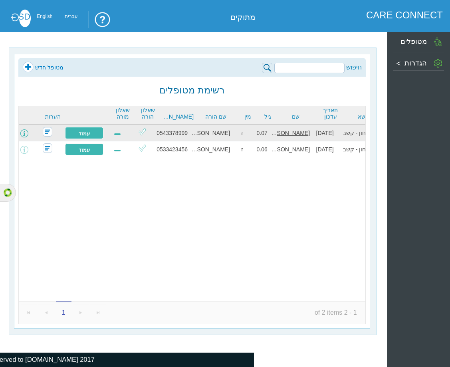
click at [28, 134] on span at bounding box center [24, 133] width 8 height 8
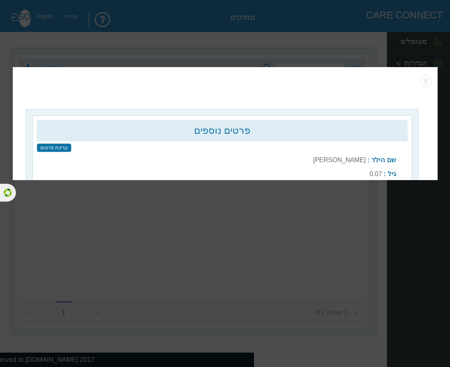
type input "שלח שוב"
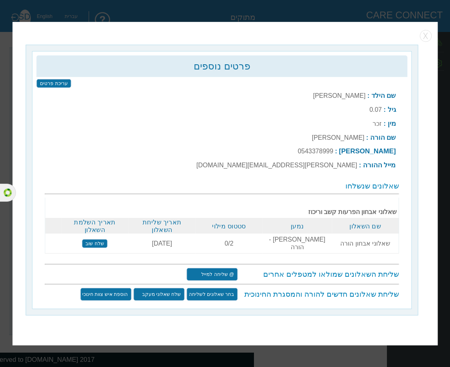
click at [195, 273] on input "@ שליחה למייל" at bounding box center [211, 274] width 51 height 13
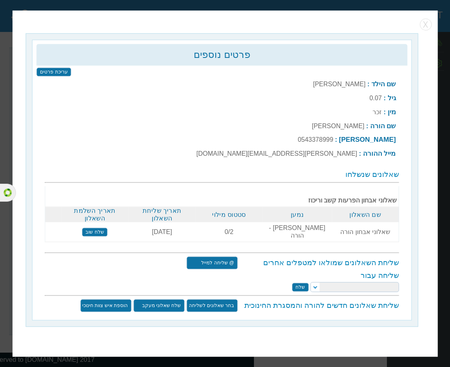
click at [313, 283] on select at bounding box center [354, 287] width 89 height 10
click at [305, 283] on input "שלח" at bounding box center [300, 286] width 17 height 9
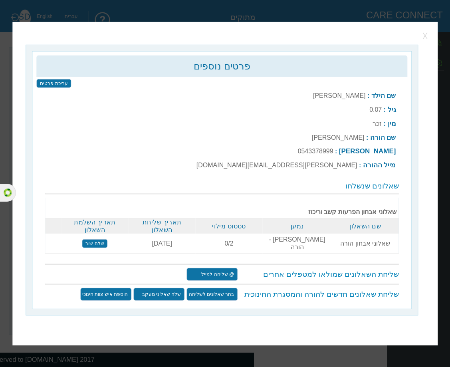
click at [428, 39] on button "button" at bounding box center [426, 36] width 12 height 12
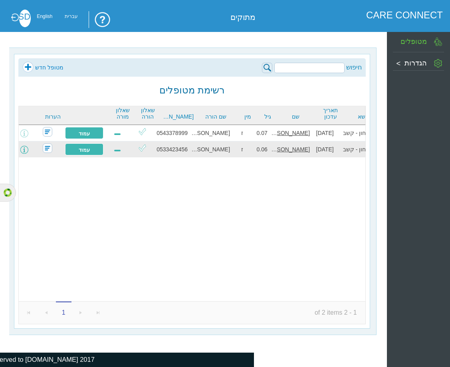
click at [27, 146] on span at bounding box center [24, 150] width 8 height 8
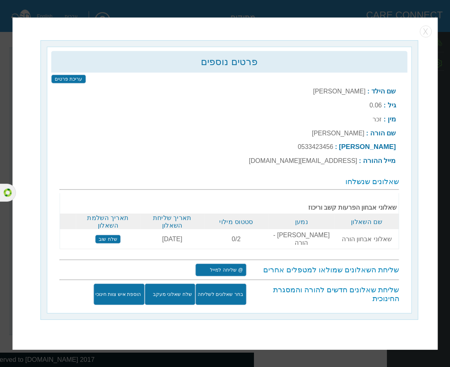
click at [242, 271] on input "@ שליחה למייל" at bounding box center [220, 269] width 51 height 13
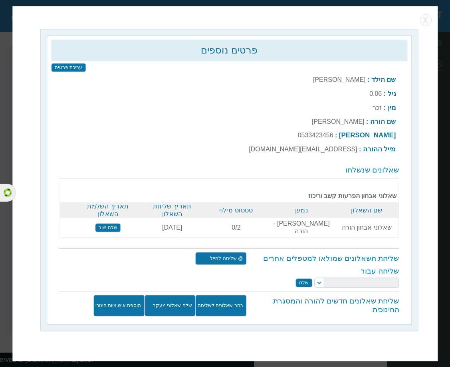
click at [318, 282] on select "sara david" at bounding box center [356, 282] width 85 height 10
click at [314, 277] on select "sara david" at bounding box center [356, 282] width 85 height 10
click at [302, 281] on input "שלח" at bounding box center [303, 282] width 17 height 9
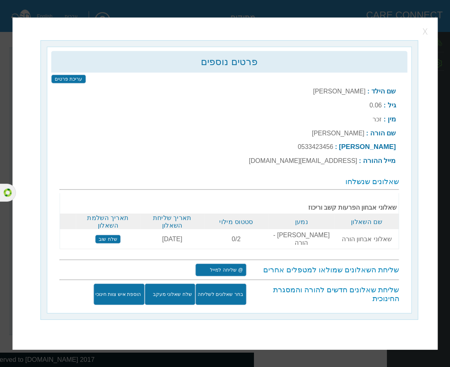
click at [425, 38] on button "button" at bounding box center [426, 32] width 12 height 12
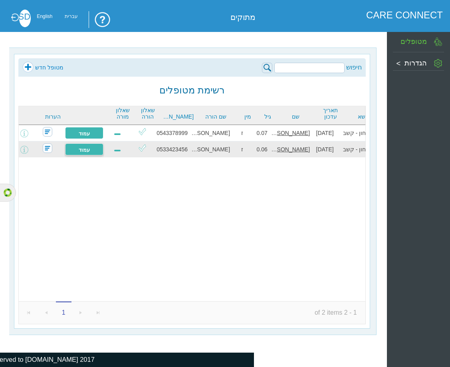
click at [81, 150] on link "עמוד מטופל" at bounding box center [84, 149] width 38 height 12
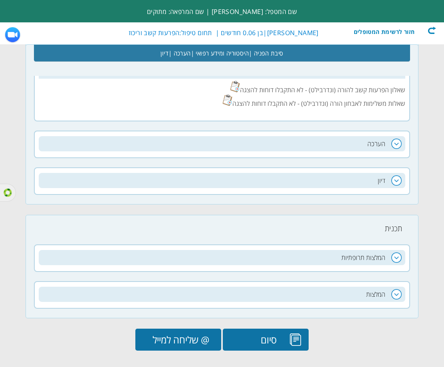
scroll to position [217, 0]
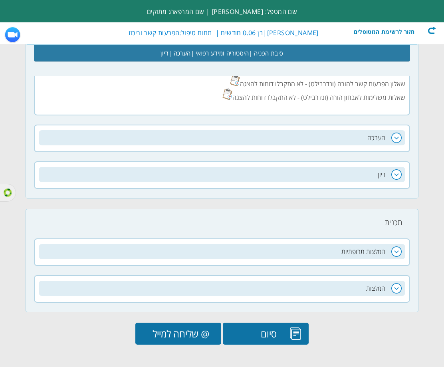
click at [177, 333] on input "@ שליחה למייל" at bounding box center [178, 333] width 86 height 22
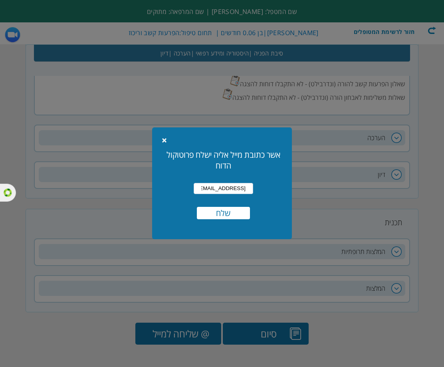
click at [217, 213] on input "שלח" at bounding box center [223, 213] width 53 height 12
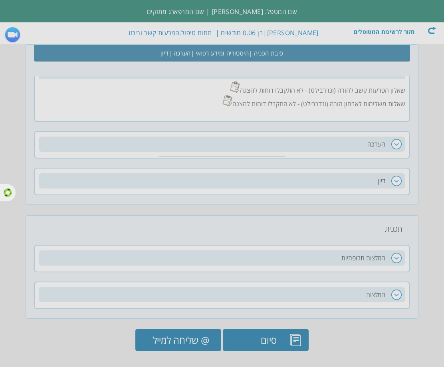
scroll to position [211, 0]
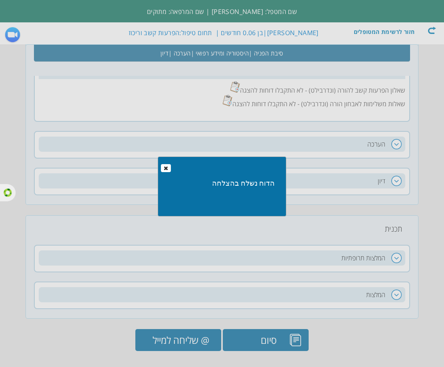
click at [166, 169] on span "button" at bounding box center [165, 168] width 6 height 6
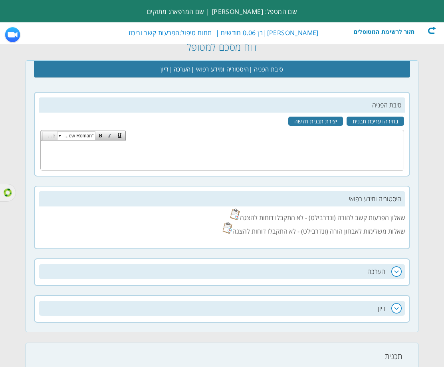
scroll to position [0, 0]
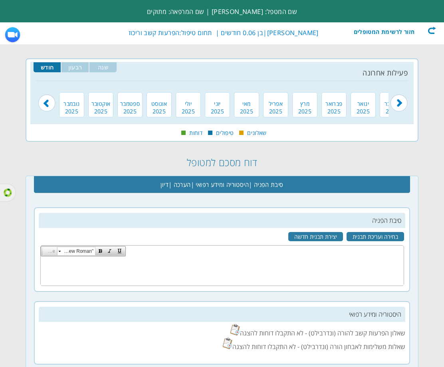
click at [433, 32] on div "חזור לרשימת המטופלים" at bounding box center [390, 30] width 92 height 8
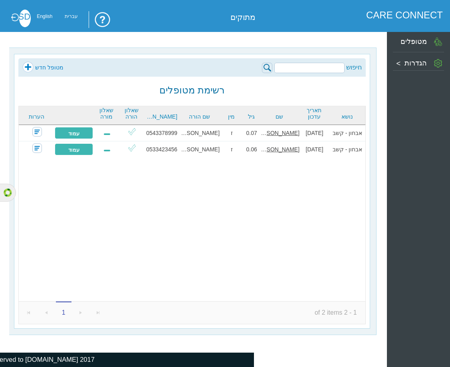
scroll to position [0, -16]
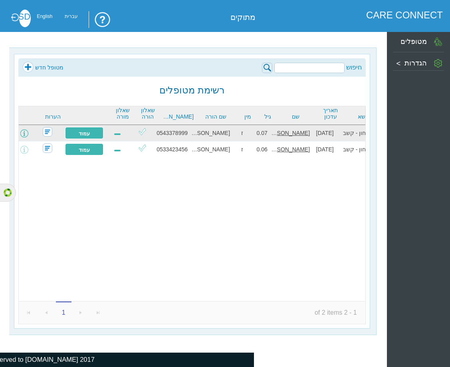
click at [28, 132] on span at bounding box center [24, 133] width 8 height 8
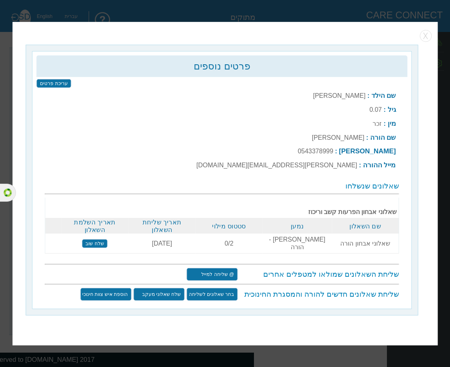
click at [200, 268] on input "@ שליחה למייל" at bounding box center [211, 274] width 51 height 13
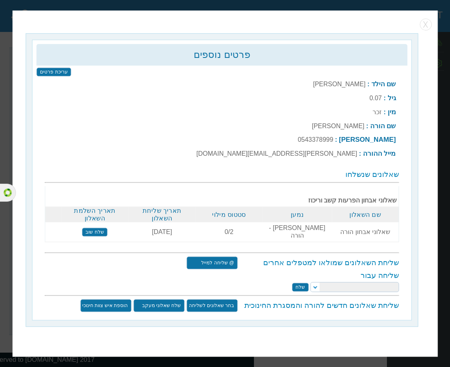
click at [301, 283] on input "שלח" at bounding box center [300, 286] width 17 height 9
click at [312, 283] on select at bounding box center [354, 287] width 89 height 10
click at [302, 284] on input "שלח" at bounding box center [300, 286] width 17 height 9
click at [312, 284] on select at bounding box center [354, 287] width 89 height 10
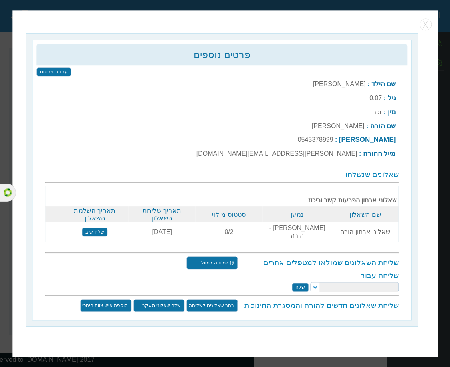
click at [312, 284] on select at bounding box center [354, 287] width 89 height 10
click at [312, 284] on select "sara david" at bounding box center [354, 287] width 89 height 10
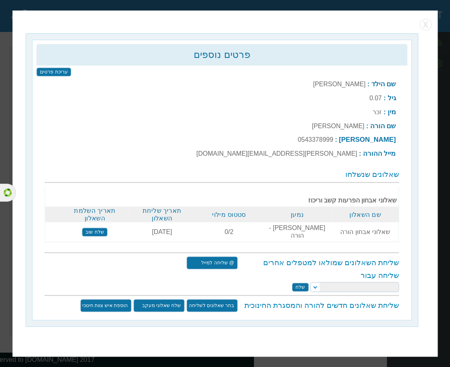
click at [316, 282] on select "sara david" at bounding box center [354, 287] width 89 height 10
click at [166, 303] on input "שלח שאלוני מעקב" at bounding box center [158, 305] width 51 height 13
click at [336, 160] on td "מייל ההורה : rachelnn@yopmail.com" at bounding box center [296, 153] width 204 height 13
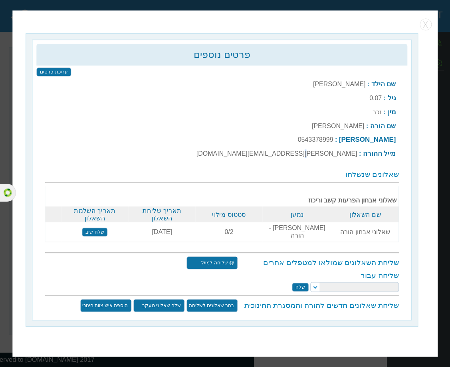
click at [331, 160] on div at bounding box center [331, 160] width 0 height 0
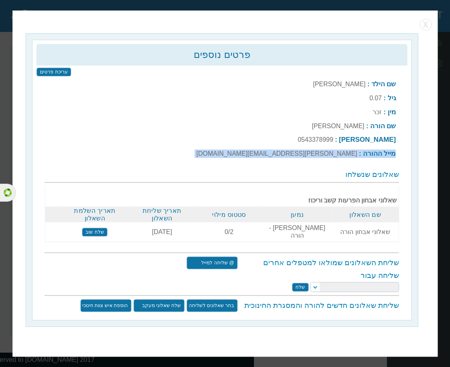
click at [336, 160] on td "מייל ההורה : rachelnn@yopmail.com" at bounding box center [296, 153] width 204 height 13
click at [331, 160] on div at bounding box center [331, 160] width 0 height 0
click at [302, 157] on label "rachelnn@yopmail.com" at bounding box center [276, 153] width 161 height 7
click at [304, 156] on label "rachelnn@yopmail.com" at bounding box center [276, 153] width 161 height 7
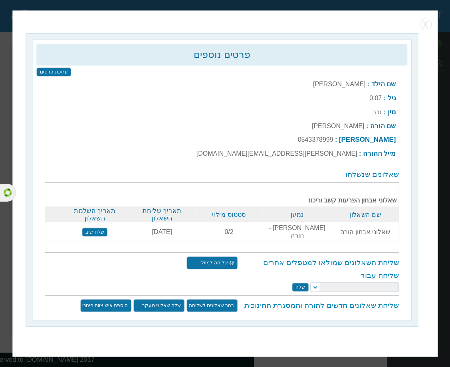
click at [157, 307] on div "שם הילד : ראובן גיל : 0.07 מין : זכר שם הורה : רחל נחמני : :" at bounding box center [221, 194] width 371 height 243
click at [158, 302] on input "שלח שאלוני מעקב" at bounding box center [158, 305] width 51 height 13
click at [166, 302] on input "שלח שאלוני מעקב" at bounding box center [158, 305] width 51 height 13
click at [164, 305] on input "שלח שאלוני מעקב" at bounding box center [158, 305] width 51 height 13
click at [166, 300] on input "שלח שאלוני מעקב" at bounding box center [158, 305] width 51 height 13
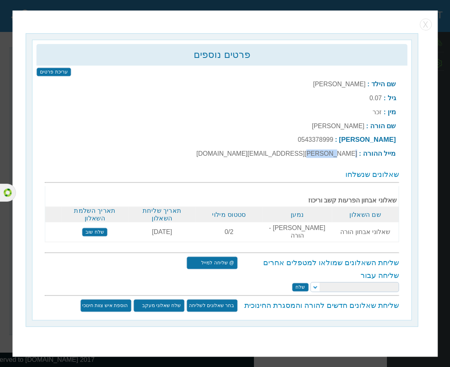
drag, startPoint x: 292, startPoint y: 158, endPoint x: 315, endPoint y: 158, distance: 22.3
click at [315, 157] on label "rachelnn@yopmail.com" at bounding box center [276, 153] width 161 height 7
click at [302, 155] on label "rachelnn@yopmail.com" at bounding box center [276, 153] width 161 height 7
click at [96, 227] on input "שלח שוב" at bounding box center [95, 231] width 26 height 9
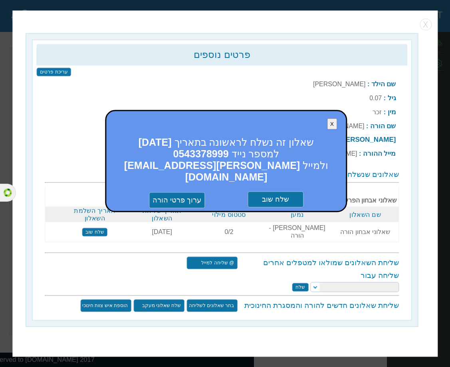
click at [186, 170] on b "rachelnn@yopmail.com" at bounding box center [212, 171] width 176 height 23
copy b "rachelnn"
click at [265, 193] on input "שלח שוב" at bounding box center [275, 199] width 56 height 16
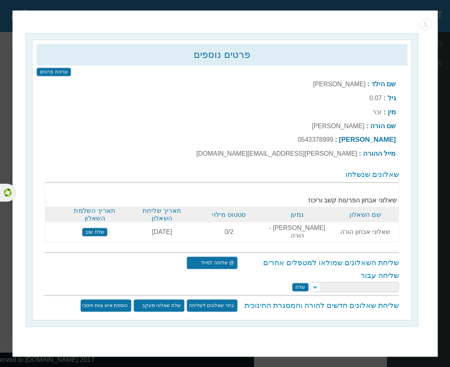
click at [95, 228] on input "שלח שוב" at bounding box center [95, 231] width 26 height 9
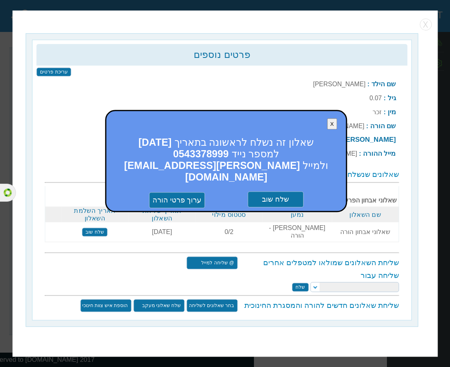
click at [332, 129] on button "X" at bounding box center [332, 123] width 10 height 11
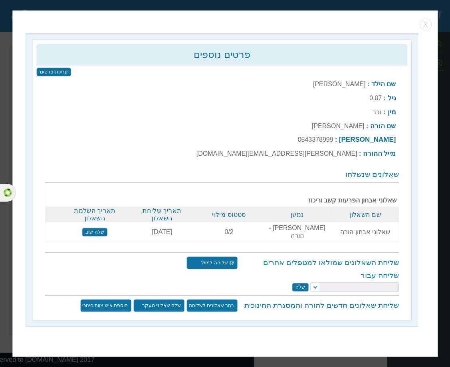
click at [169, 303] on input "שלח שאלוני מעקב" at bounding box center [158, 305] width 51 height 13
click at [169, 302] on input "שלח שאלוני מעקב" at bounding box center [158, 305] width 51 height 13
click at [100, 229] on input "שלח שוב" at bounding box center [95, 231] width 26 height 9
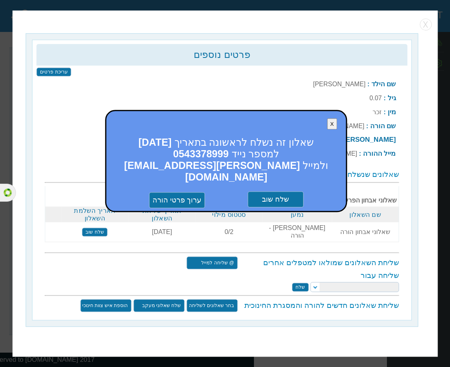
click at [254, 191] on input "שלח שוב" at bounding box center [275, 199] width 56 height 16
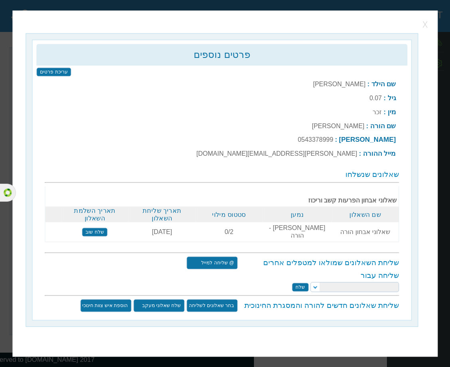
click at [425, 28] on button "button" at bounding box center [426, 24] width 12 height 12
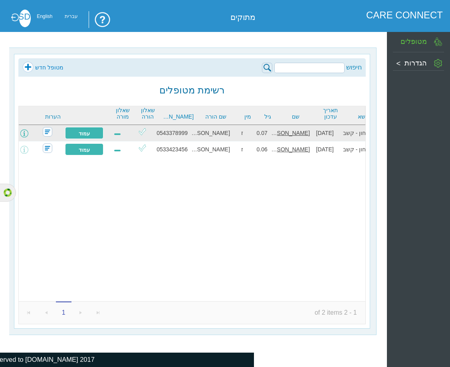
click at [28, 133] on span at bounding box center [24, 133] width 8 height 8
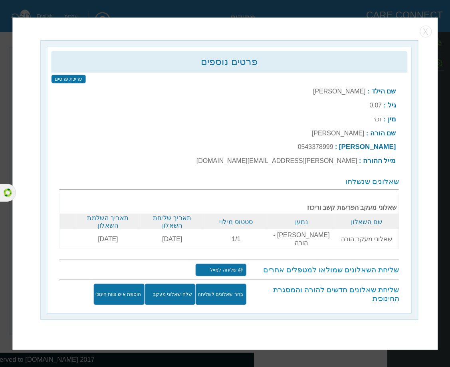
click at [176, 287] on input "שלח שאלוני מעקב" at bounding box center [169, 294] width 51 height 22
click at [178, 290] on input "שלח שאלוני מעקב" at bounding box center [169, 294] width 51 height 22
click at [178, 288] on input "שלח שאלוני מעקב" at bounding box center [169, 294] width 51 height 22
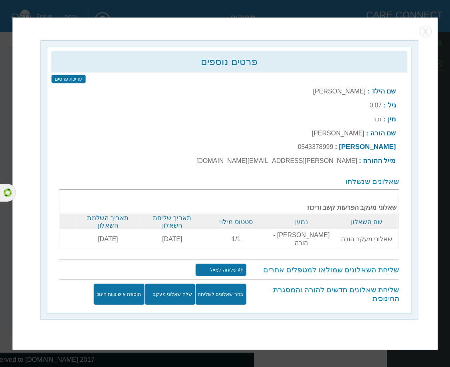
click at [178, 287] on input "שלח שאלוני מעקב" at bounding box center [169, 294] width 51 height 22
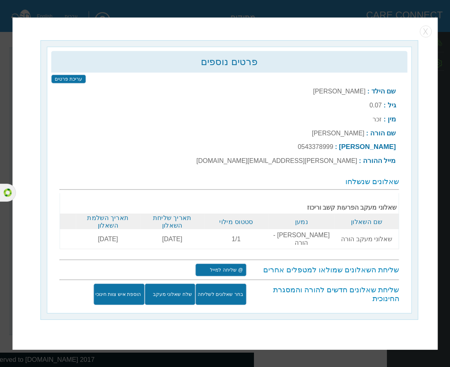
click at [176, 288] on input "שלח שאלוני מעקב" at bounding box center [169, 294] width 51 height 22
click at [423, 38] on button "button" at bounding box center [426, 32] width 12 height 12
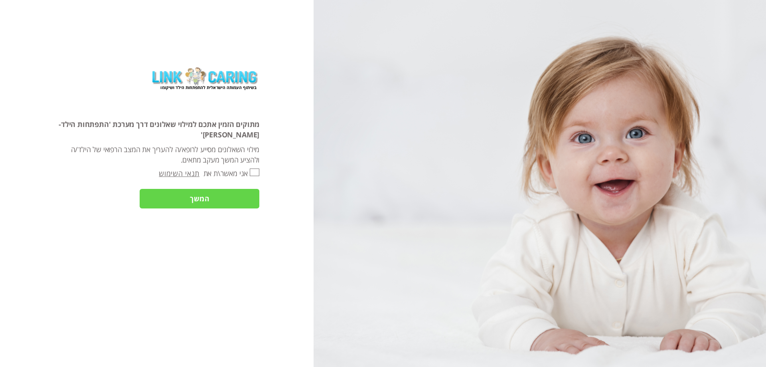
click at [261, 164] on div "בשיתוף העמותה הישראלית להתפתחות הילד ושיקומו מתוקים הזמין אתכם למילוי שאלונים ד…" at bounding box center [157, 183] width 314 height 367
drag, startPoint x: 253, startPoint y: 165, endPoint x: 247, endPoint y: 169, distance: 7.3
click at [252, 168] on input "אני מאשר\ת את" at bounding box center [255, 172] width 10 height 8
checkbox input "true"
click at [245, 192] on input "המשך" at bounding box center [200, 199] width 120 height 20
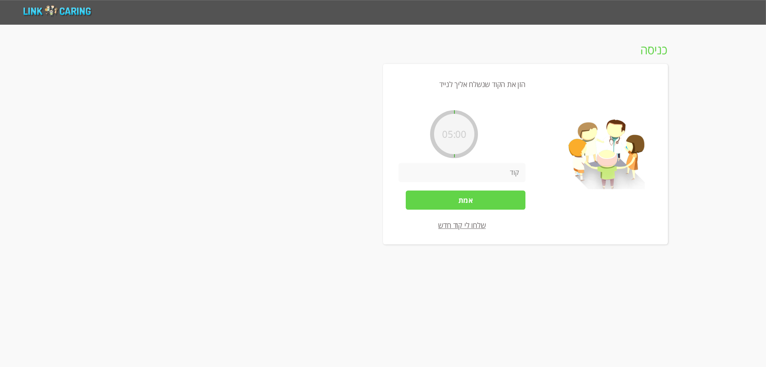
click at [495, 172] on input "number" at bounding box center [462, 173] width 127 height 20
click at [521, 174] on input "123" at bounding box center [462, 173] width 127 height 20
type input "4123"
click at [491, 197] on input "אמת" at bounding box center [466, 200] width 120 height 20
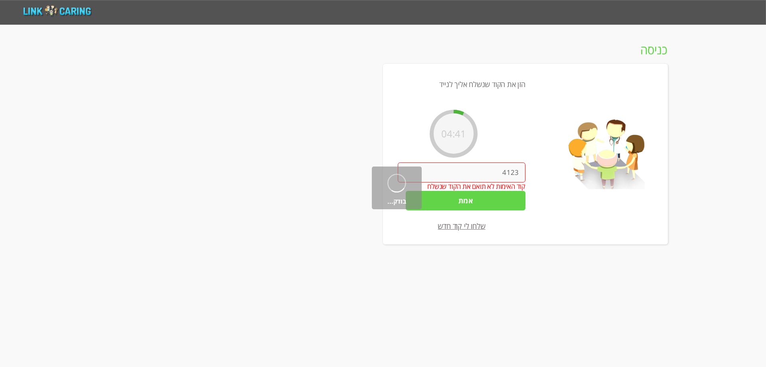
click at [502, 164] on input "4123" at bounding box center [462, 172] width 128 height 20
click at [502, 164] on input "4123" at bounding box center [462, 173] width 127 height 20
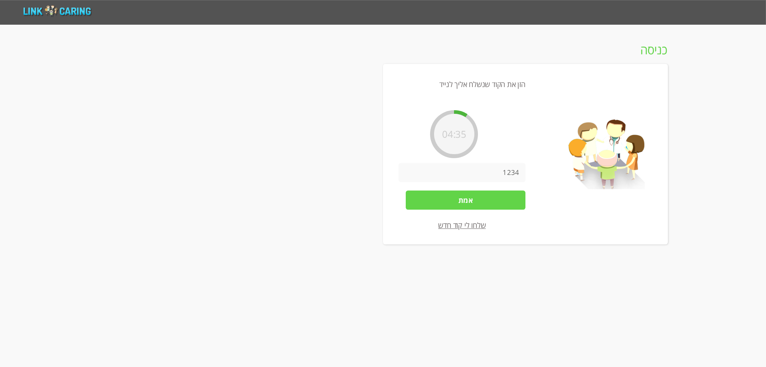
type input "1234"
click at [502, 204] on input "אמת" at bounding box center [466, 200] width 120 height 20
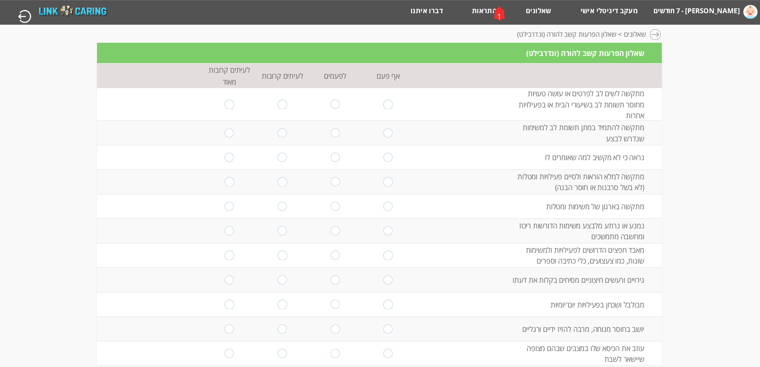
click at [384, 106] on input "radio" at bounding box center [388, 104] width 10 height 9
radio input "true"
click at [325, 142] on td at bounding box center [335, 132] width 53 height 24
drag, startPoint x: 328, startPoint y: 138, endPoint x: 334, endPoint y: 134, distance: 7.4
click at [330, 137] on td at bounding box center [335, 132] width 53 height 24
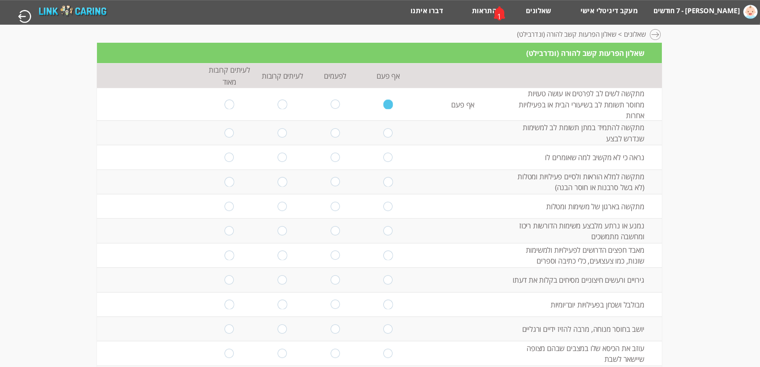
click at [334, 134] on input "radio" at bounding box center [335, 132] width 10 height 9
radio input "true"
click at [338, 154] on td at bounding box center [335, 157] width 53 height 24
click at [330, 156] on input "radio" at bounding box center [335, 156] width 10 height 9
radio input "true"
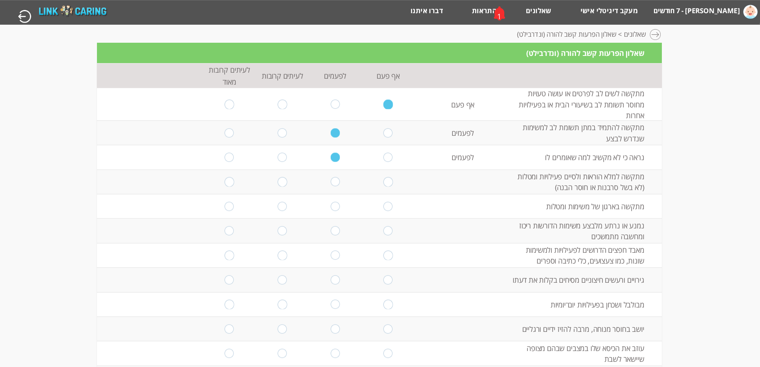
drag, startPoint x: 329, startPoint y: 182, endPoint x: 321, endPoint y: 196, distance: 17.0
click at [330, 182] on input "radio" at bounding box center [335, 181] width 10 height 9
radio input "true"
click at [282, 207] on input "radio" at bounding box center [283, 205] width 10 height 9
radio input "true"
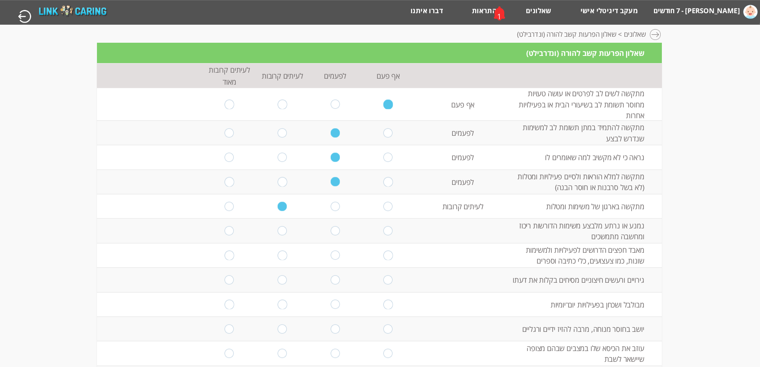
click at [334, 232] on input "radio" at bounding box center [335, 230] width 10 height 9
radio input "true"
click at [335, 252] on input "radio" at bounding box center [335, 255] width 10 height 9
radio input "true"
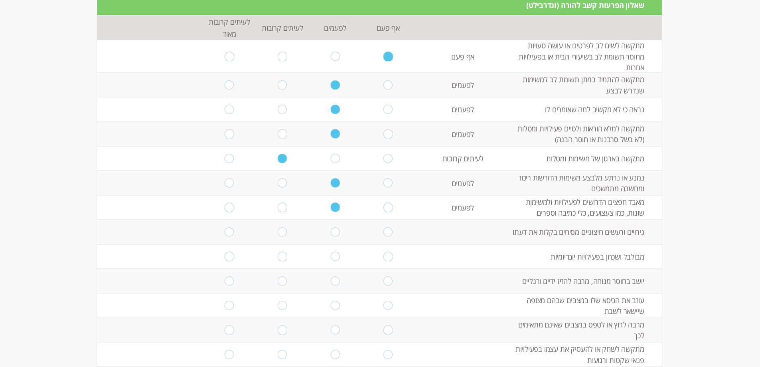
scroll to position [120, 0]
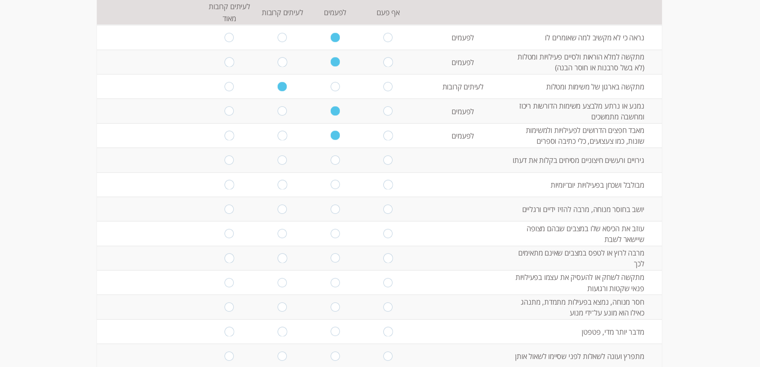
click at [383, 159] on input "radio" at bounding box center [388, 159] width 10 height 9
radio input "true"
click at [377, 189] on td at bounding box center [388, 184] width 53 height 24
click at [386, 185] on input "radio" at bounding box center [388, 184] width 10 height 9
radio input "true"
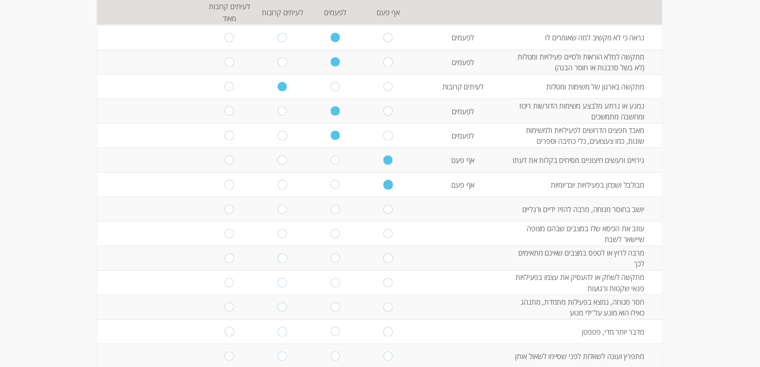
click at [330, 214] on td at bounding box center [335, 209] width 53 height 24
drag, startPoint x: 332, startPoint y: 233, endPoint x: 329, endPoint y: 224, distance: 9.7
click at [332, 233] on input "radio" at bounding box center [335, 233] width 10 height 9
radio input "true"
drag, startPoint x: 324, startPoint y: 209, endPoint x: 330, endPoint y: 209, distance: 6.0
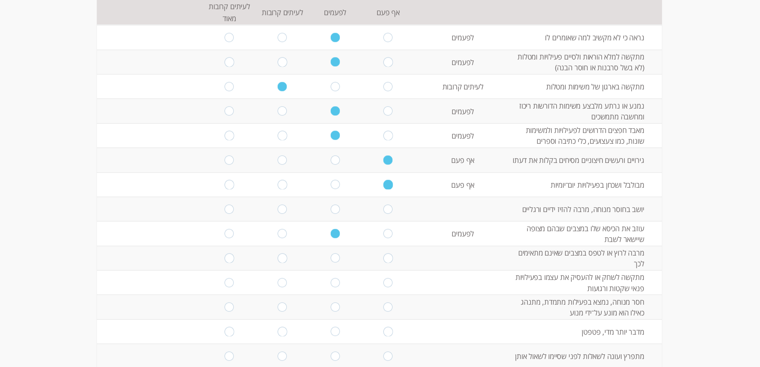
click at [326, 209] on td at bounding box center [335, 209] width 53 height 24
click at [330, 209] on input "radio" at bounding box center [335, 208] width 10 height 9
radio input "true"
click at [332, 254] on td at bounding box center [335, 258] width 53 height 24
click at [332, 254] on input "radio" at bounding box center [335, 257] width 10 height 9
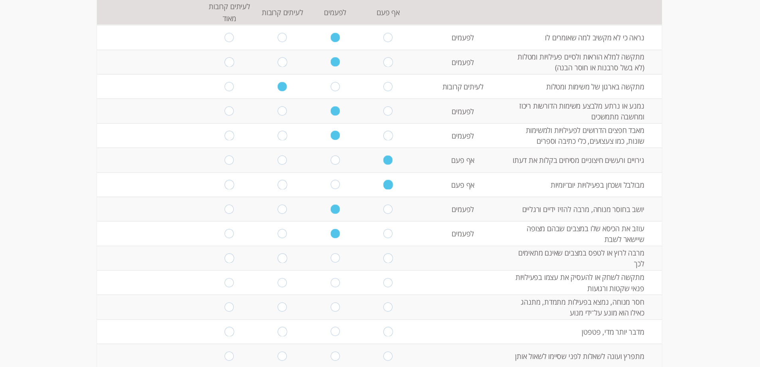
radio input "true"
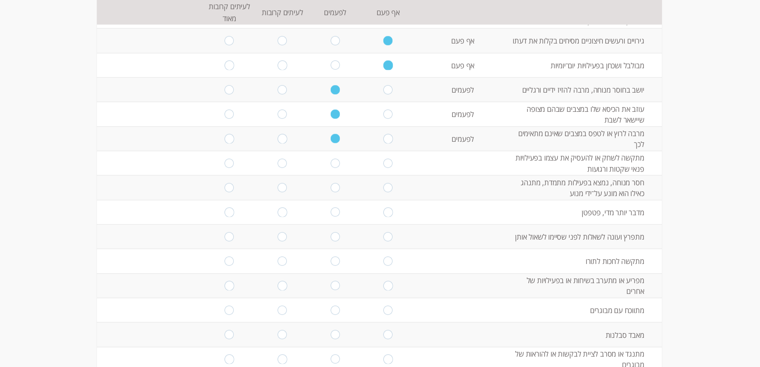
scroll to position [239, 0]
click at [333, 163] on input "radio" at bounding box center [335, 162] width 10 height 9
radio input "true"
click at [278, 188] on input "radio" at bounding box center [283, 186] width 10 height 9
radio input "true"
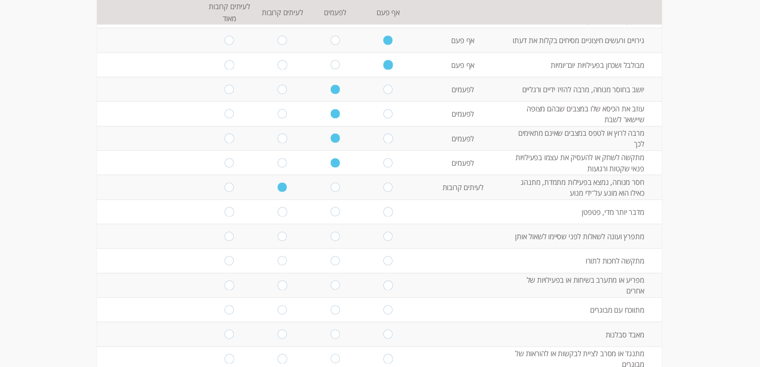
click at [280, 213] on input "radio" at bounding box center [283, 211] width 10 height 9
radio input "true"
click at [333, 236] on input "radio" at bounding box center [335, 235] width 10 height 9
radio input "true"
click at [334, 255] on td at bounding box center [335, 260] width 53 height 24
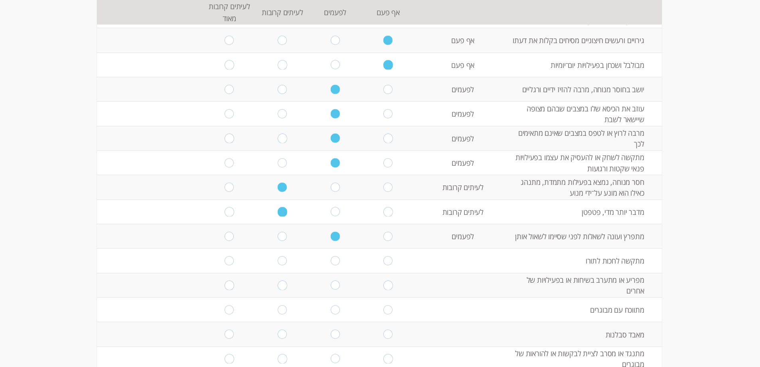
click at [334, 263] on input "radio" at bounding box center [335, 260] width 10 height 9
radio input "true"
click at [386, 285] on input "radio" at bounding box center [388, 284] width 10 height 9
radio input "true"
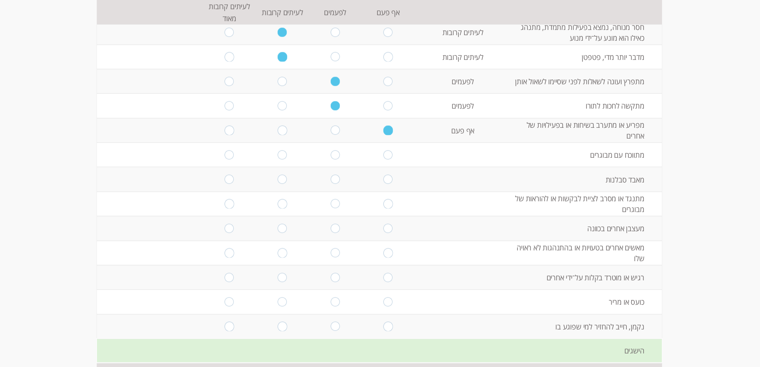
scroll to position [399, 0]
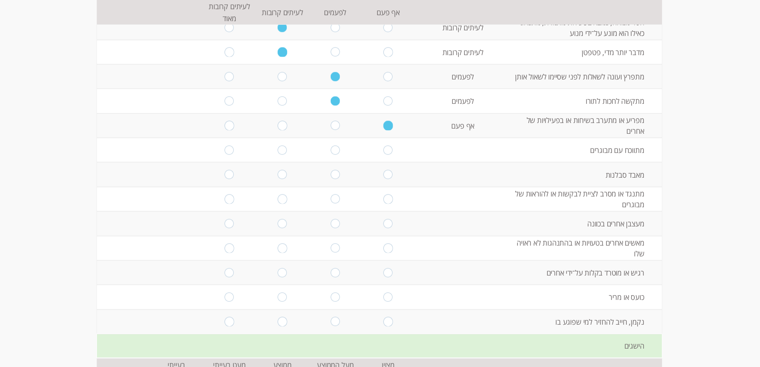
click at [383, 150] on input "radio" at bounding box center [388, 149] width 10 height 9
radio input "true"
click at [330, 178] on input "radio" at bounding box center [335, 174] width 10 height 9
radio input "true"
click at [330, 199] on input "radio" at bounding box center [335, 198] width 10 height 9
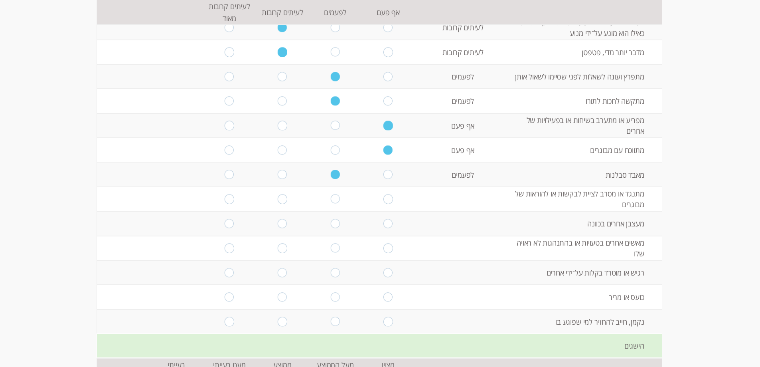
radio input "true"
click at [330, 227] on input "radio" at bounding box center [335, 223] width 10 height 9
radio input "true"
click at [283, 248] on td at bounding box center [282, 248] width 53 height 24
click at [279, 248] on input "radio" at bounding box center [283, 247] width 10 height 9
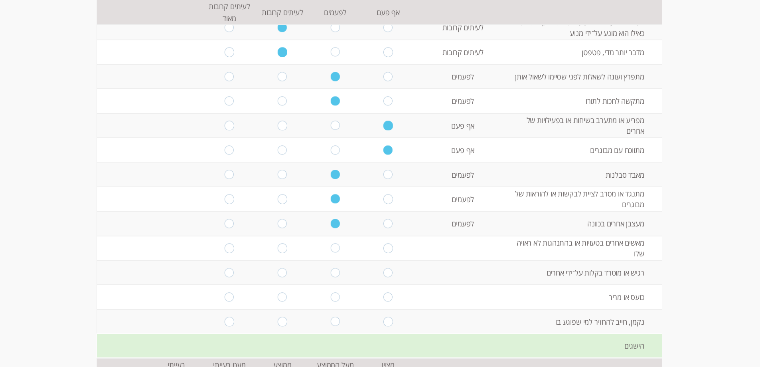
radio input "true"
click at [278, 272] on input "radio" at bounding box center [283, 272] width 10 height 9
radio input "true"
click at [280, 295] on input "radio" at bounding box center [283, 296] width 10 height 9
radio input "true"
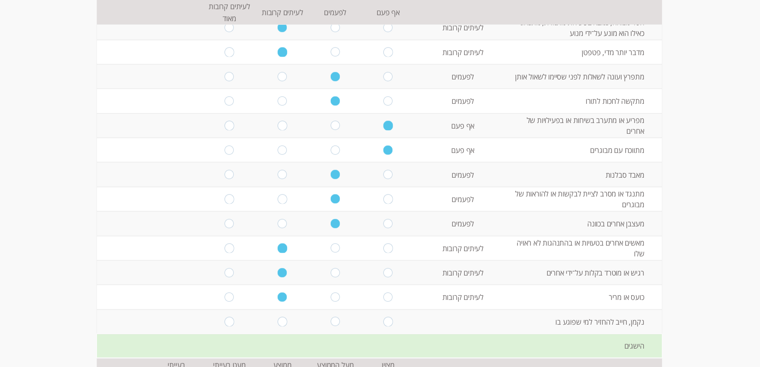
click at [330, 319] on input "radio" at bounding box center [335, 321] width 10 height 9
radio input "true"
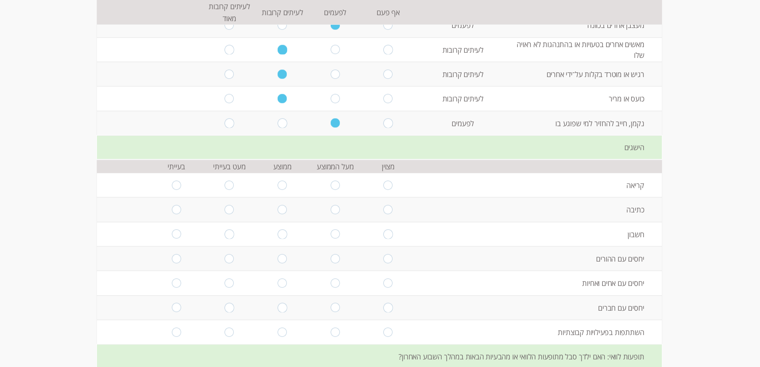
scroll to position [598, 0]
click at [331, 186] on input "radio" at bounding box center [335, 183] width 10 height 9
radio input "true"
click at [280, 207] on input "radio" at bounding box center [283, 207] width 10 height 9
radio input "true"
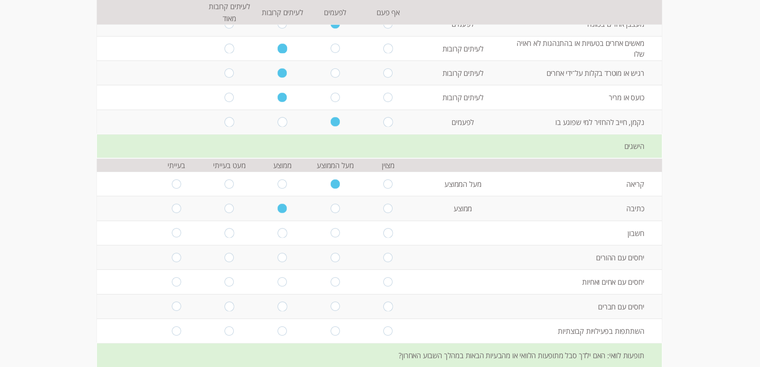
click at [278, 233] on input "radio" at bounding box center [283, 232] width 10 height 9
radio input "true"
click at [278, 261] on input "radio" at bounding box center [283, 257] width 10 height 9
radio input "true"
click at [331, 282] on input "radio" at bounding box center [335, 281] width 10 height 9
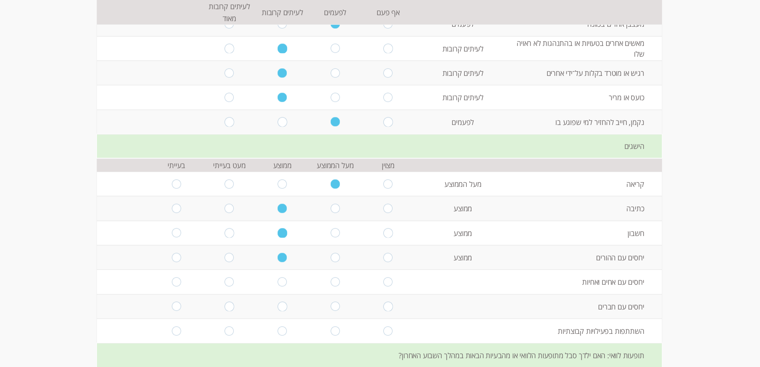
radio input "true"
click at [333, 304] on input "radio" at bounding box center [335, 306] width 10 height 9
radio input "true"
click at [331, 329] on input "radio" at bounding box center [335, 330] width 10 height 9
radio input "true"
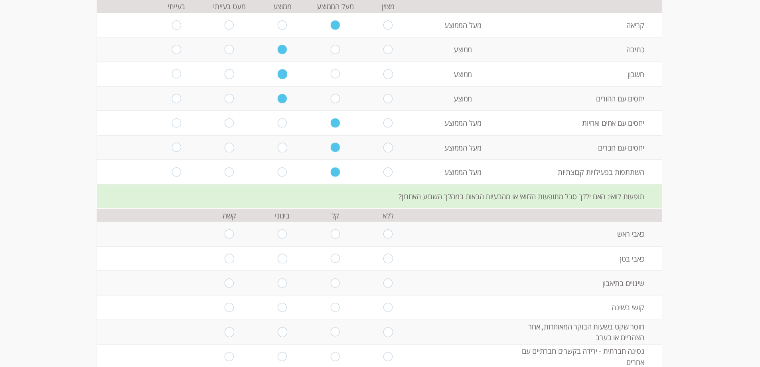
scroll to position [758, 0]
click at [330, 231] on input "radio" at bounding box center [335, 232] width 10 height 9
radio input "true"
click at [278, 259] on input "radio" at bounding box center [283, 257] width 10 height 9
radio input "true"
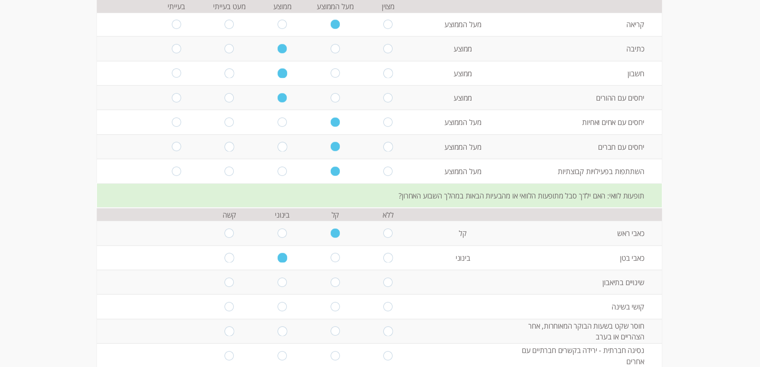
click at [332, 285] on input "radio" at bounding box center [335, 281] width 10 height 9
radio input "true"
click at [330, 312] on td at bounding box center [335, 306] width 53 height 24
click at [333, 328] on input "radio" at bounding box center [335, 330] width 10 height 9
radio input "true"
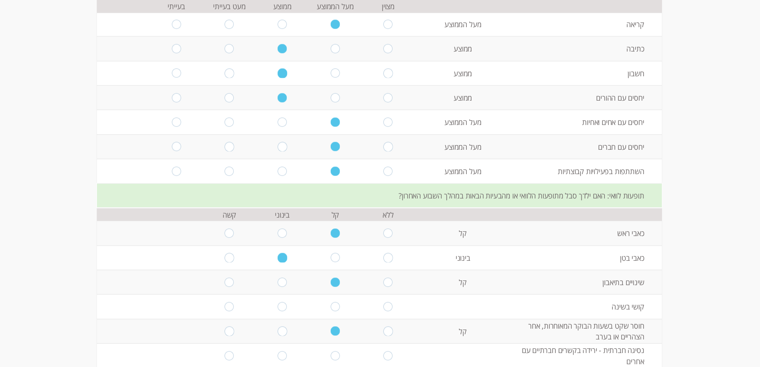
click at [332, 302] on input "radio" at bounding box center [335, 306] width 10 height 9
radio input "true"
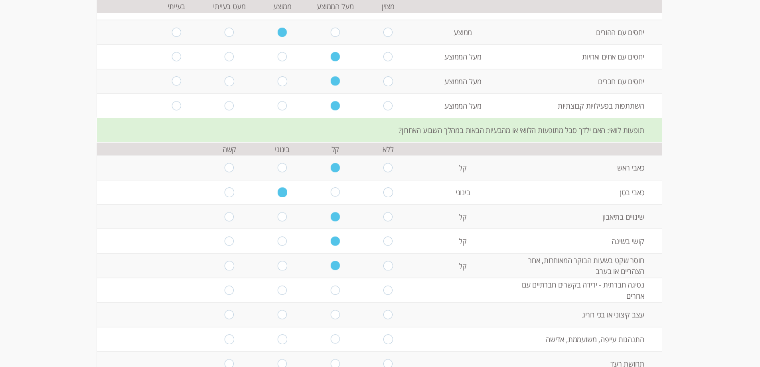
scroll to position [918, 0]
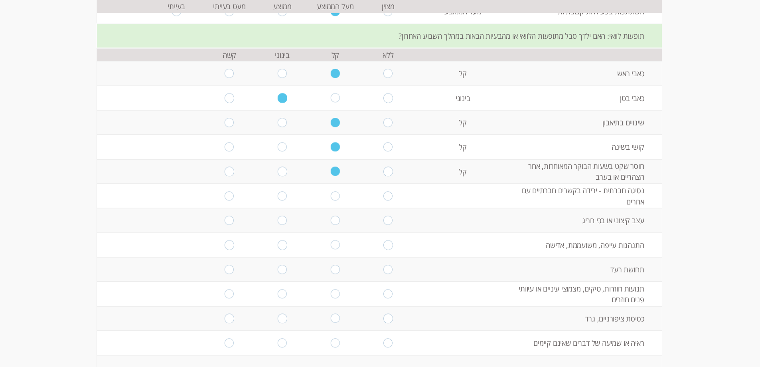
click at [332, 194] on input "radio" at bounding box center [335, 195] width 10 height 9
radio input "true"
click at [330, 220] on input "radio" at bounding box center [335, 219] width 10 height 9
radio input "true"
click at [278, 249] on input "radio" at bounding box center [283, 244] width 10 height 9
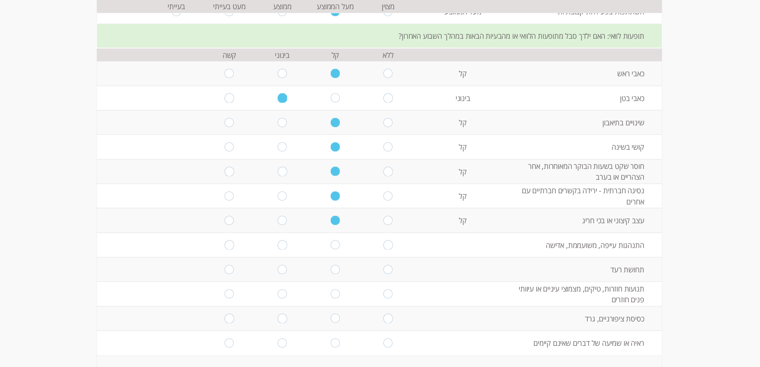
radio input "true"
click at [278, 267] on input "radio" at bounding box center [283, 269] width 10 height 9
radio input "true"
click at [279, 296] on input "radio" at bounding box center [283, 293] width 10 height 9
radio input "true"
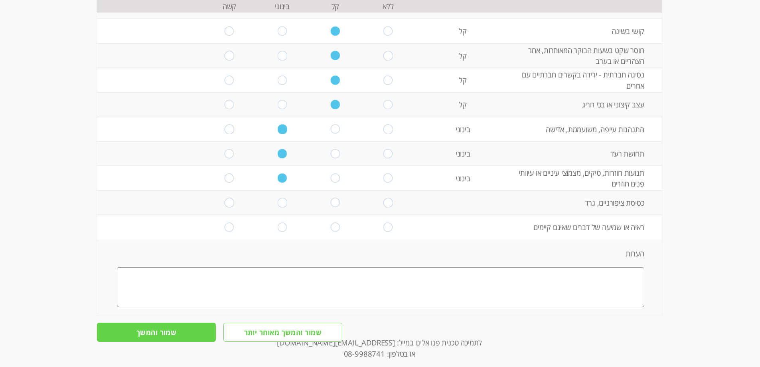
scroll to position [1037, 0]
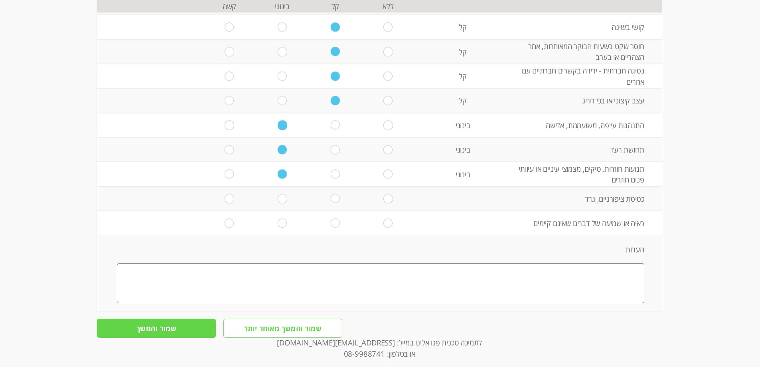
click at [334, 198] on input "radio" at bounding box center [335, 198] width 10 height 9
radio input "true"
click at [330, 218] on input "radio" at bounding box center [335, 222] width 10 height 9
radio input "true"
click at [495, 296] on textarea at bounding box center [380, 283] width 527 height 40
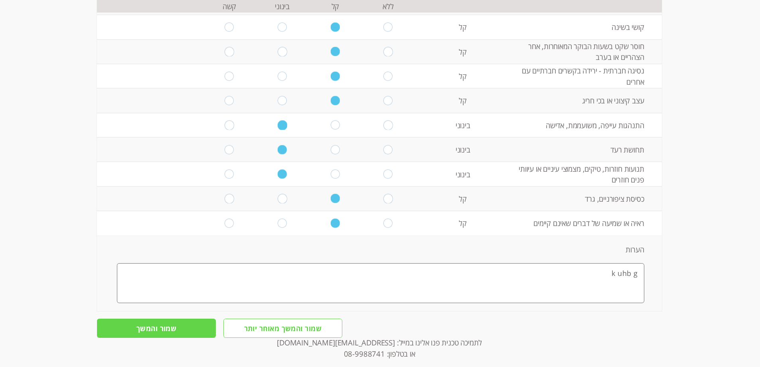
type textarea "k uhb g"
click at [131, 328] on input "שמור והמשך" at bounding box center [156, 328] width 119 height 20
click at [136, 328] on input "שמור והמשך" at bounding box center [156, 328] width 119 height 20
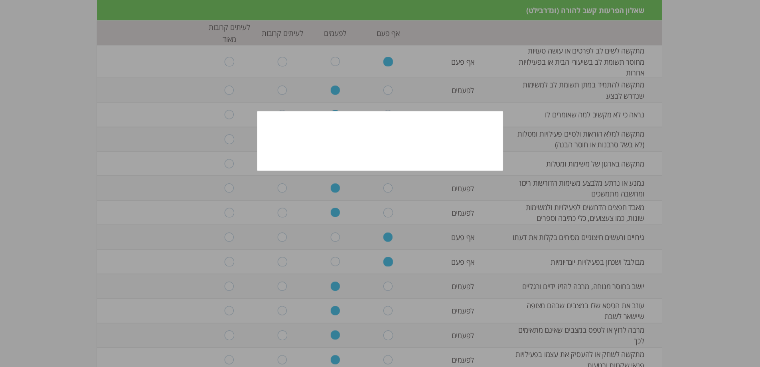
scroll to position [0, 0]
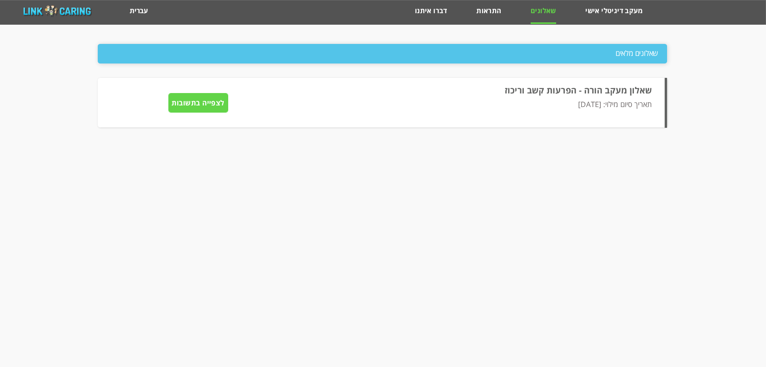
type input "לצפייה בתשובות"
click at [622, 15] on link "מעקב דיגיטלי אישי" at bounding box center [614, 14] width 58 height 16
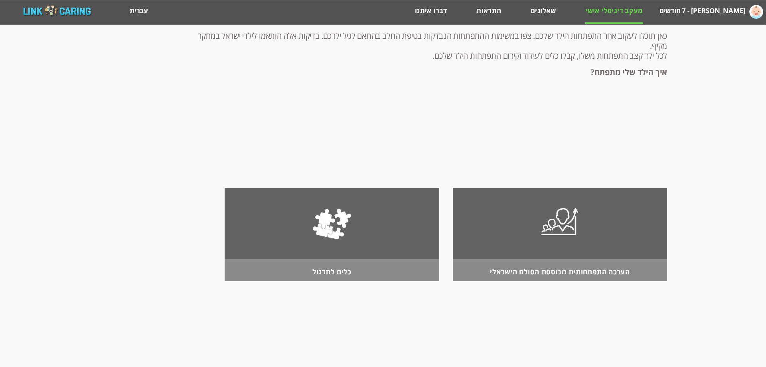
click at [500, 23] on div "מחשבון מבוסס הסולם ההתפתחותי הישראלי [PERSON_NAME] - 7 חודשים מעקב דיגיטלי אישי…" at bounding box center [382, 12] width 767 height 25
click at [490, 10] on link "התראות" at bounding box center [488, 14] width 25 height 16
